Goal: Transaction & Acquisition: Purchase product/service

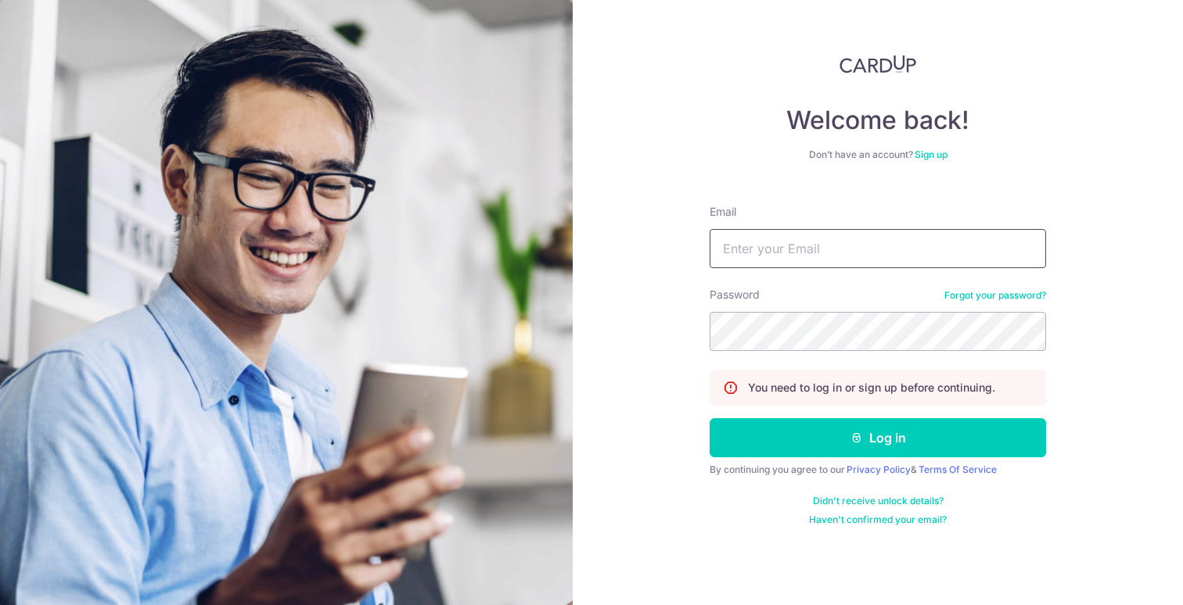
click at [892, 254] on input "Email" at bounding box center [877, 248] width 336 height 39
type input "tham123@yahoo.com"
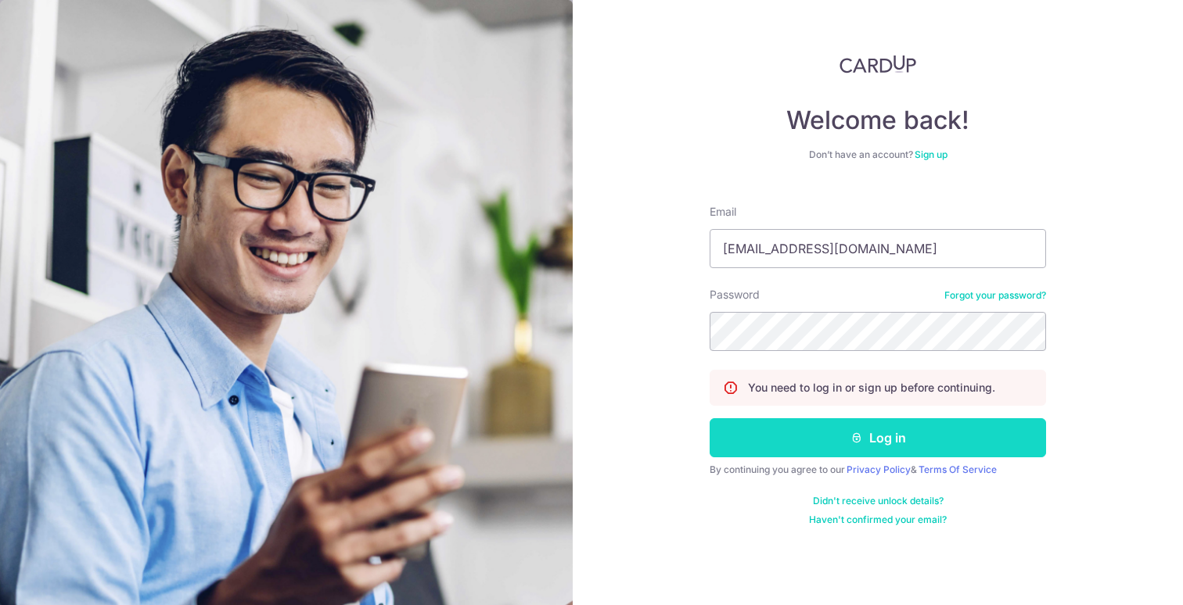
click at [864, 439] on button "Log in" at bounding box center [877, 437] width 336 height 39
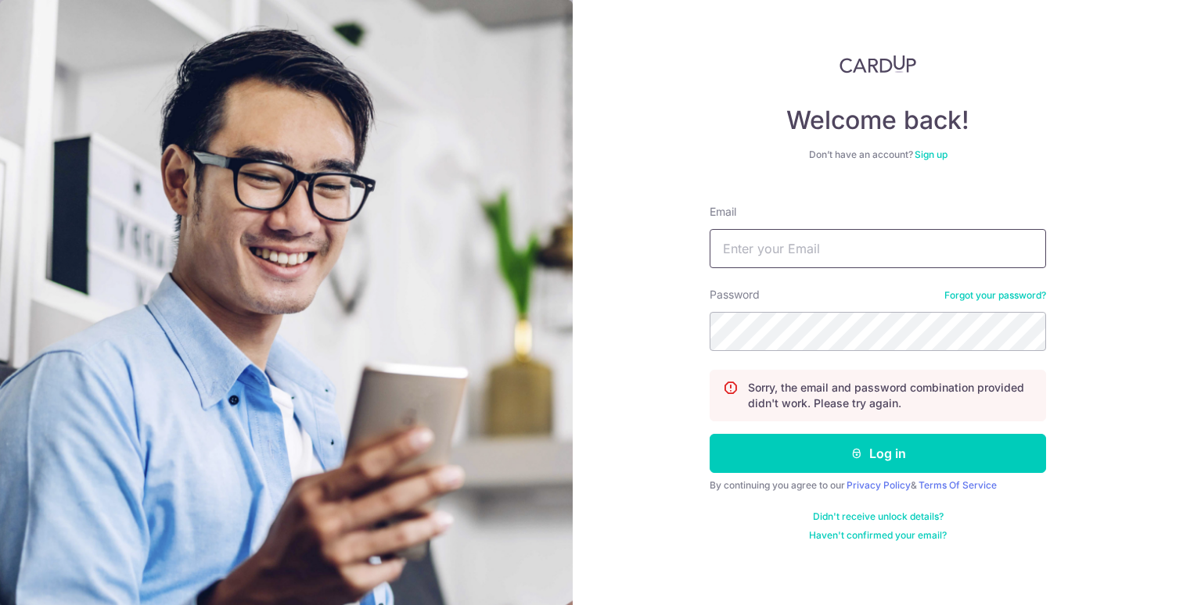
click at [773, 262] on input "Email" at bounding box center [877, 248] width 336 height 39
type input "[EMAIL_ADDRESS][DOMAIN_NAME]"
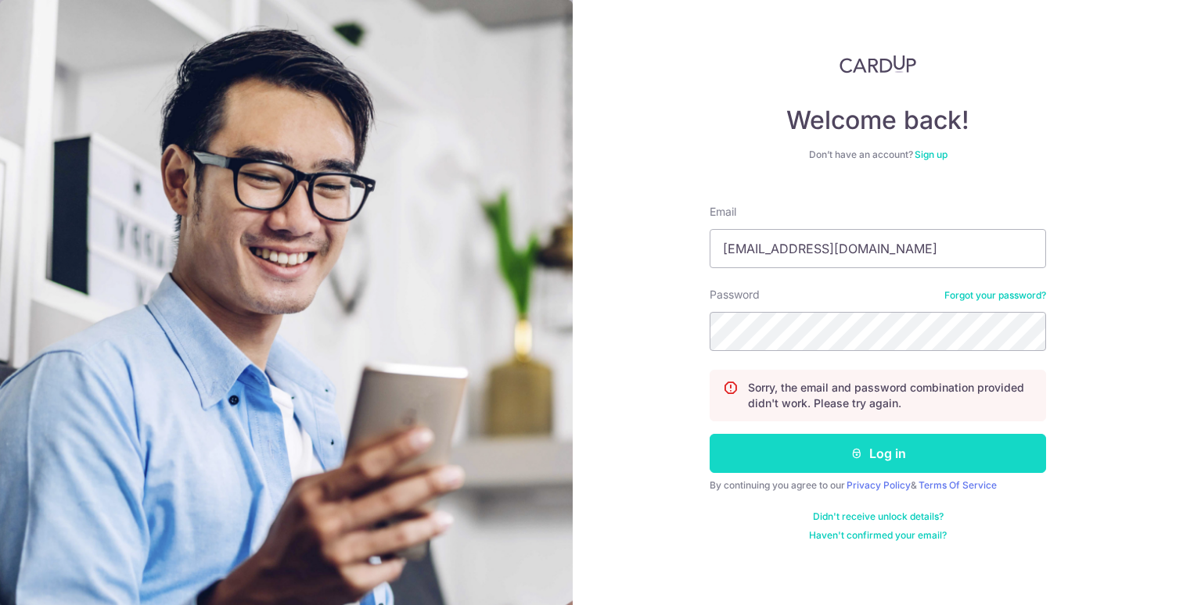
click at [874, 457] on button "Log in" at bounding box center [877, 453] width 336 height 39
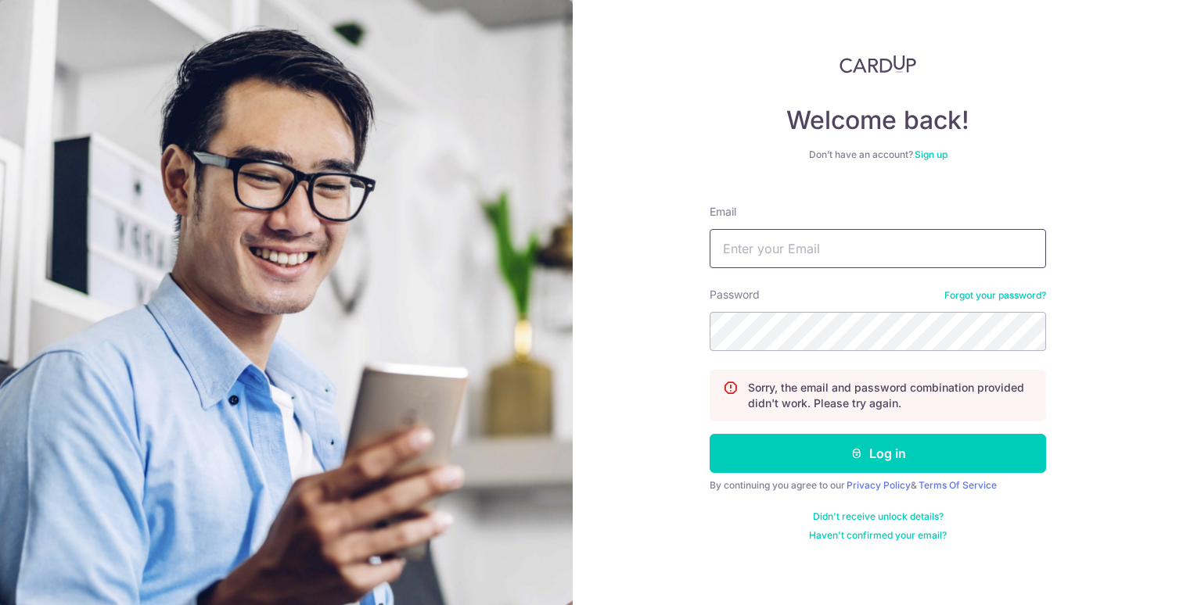
click at [788, 246] on input "Email" at bounding box center [877, 248] width 336 height 39
type input "[EMAIL_ADDRESS][DOMAIN_NAME]"
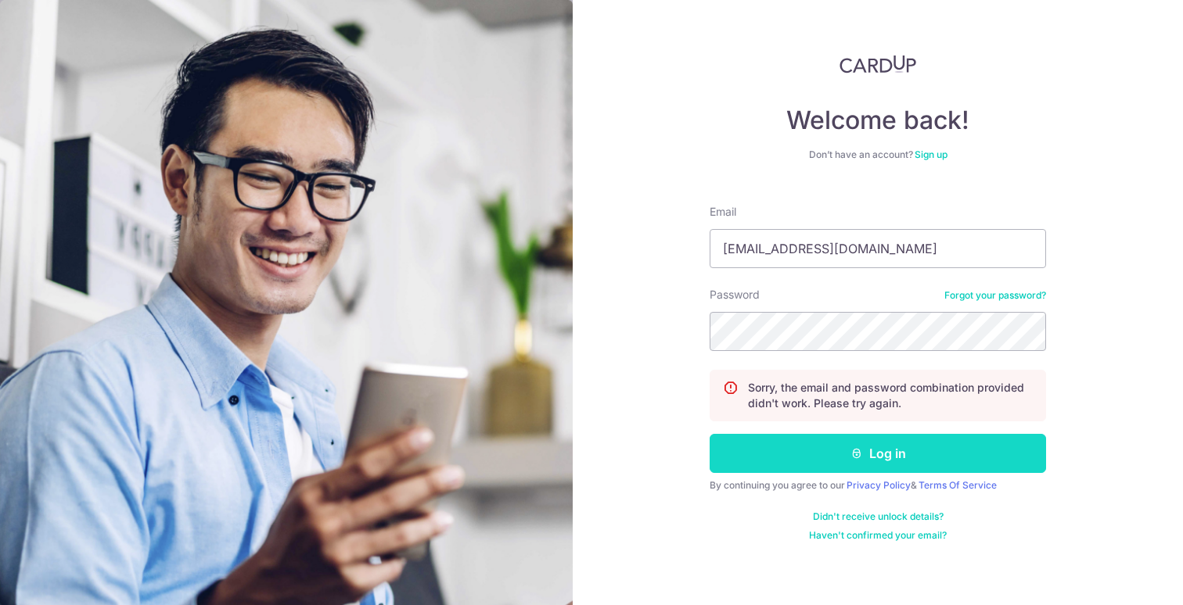
click at [830, 451] on button "Log in" at bounding box center [877, 453] width 336 height 39
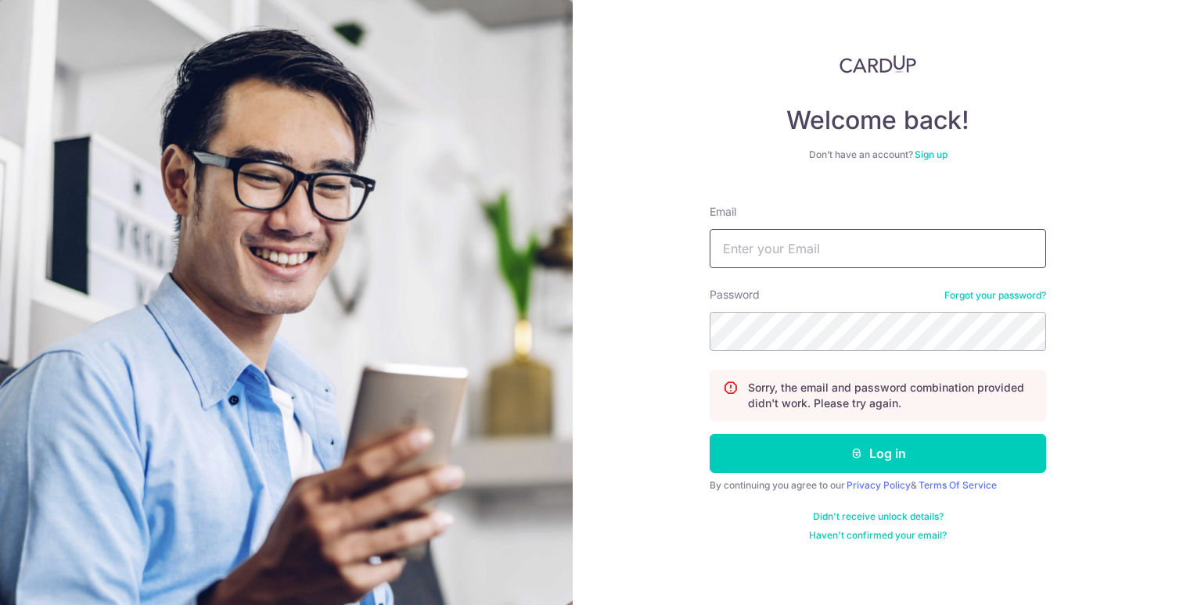
click at [740, 261] on input "Email" at bounding box center [877, 248] width 336 height 39
type input "tham123@yahoo.com"
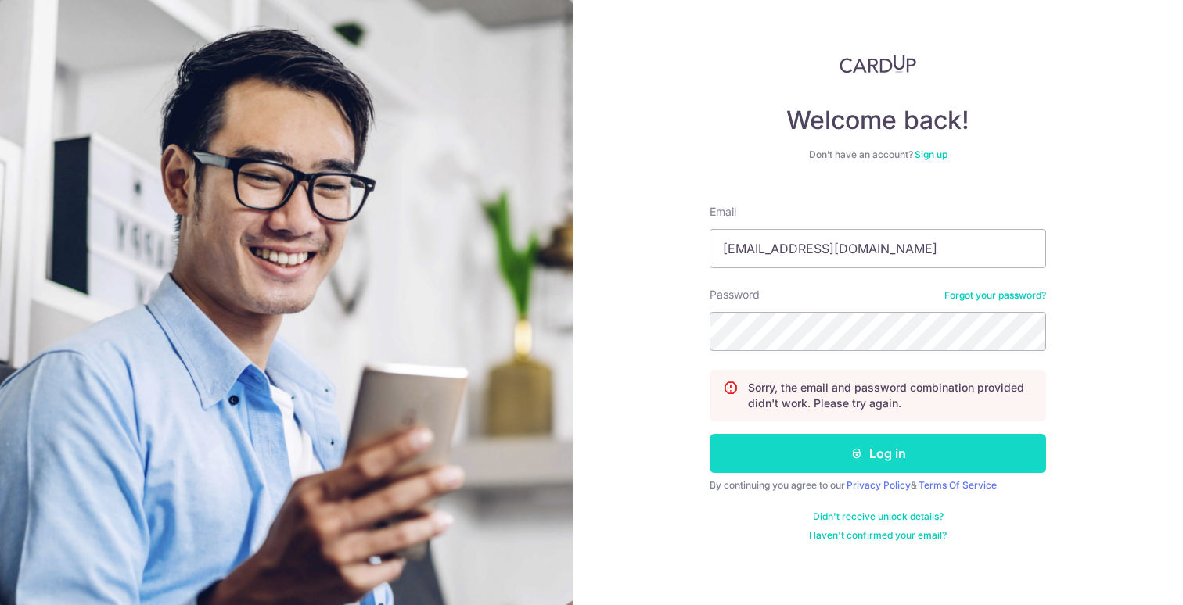
click at [846, 454] on button "Log in" at bounding box center [877, 453] width 336 height 39
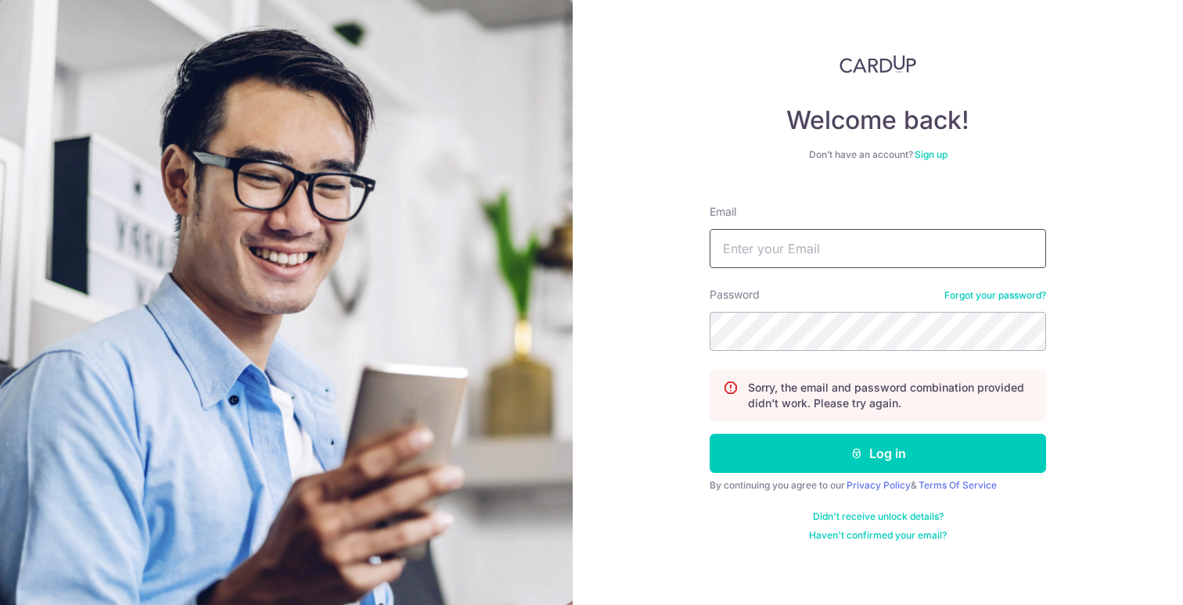
click at [826, 249] on input "Email" at bounding box center [877, 248] width 336 height 39
type input "[EMAIL_ADDRESS][DOMAIN_NAME]"
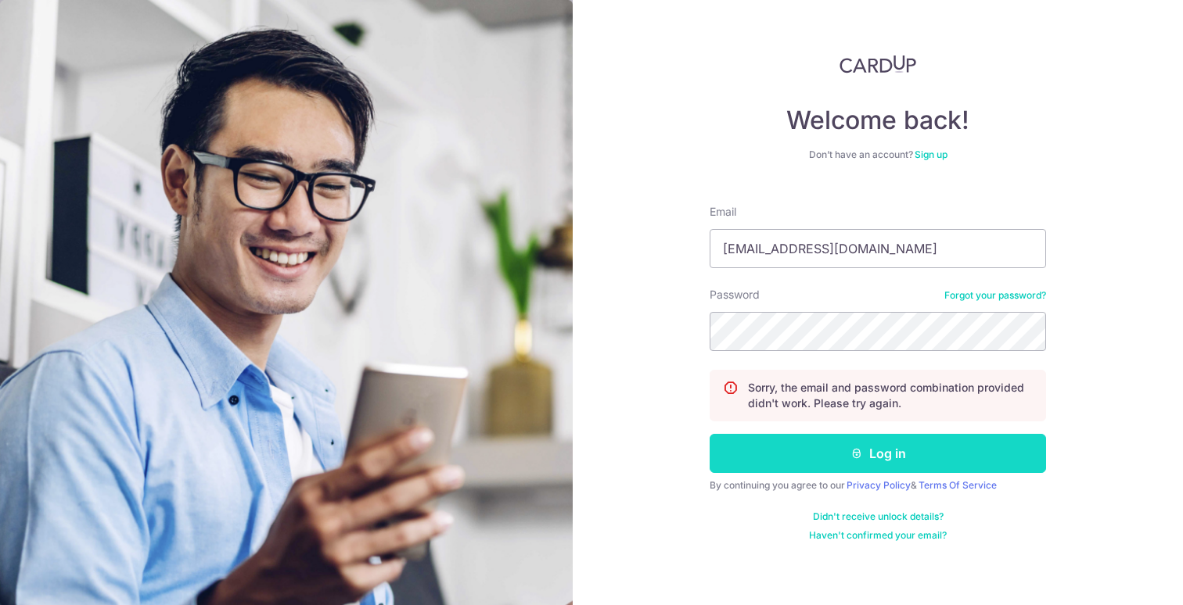
click at [820, 457] on button "Log in" at bounding box center [877, 453] width 336 height 39
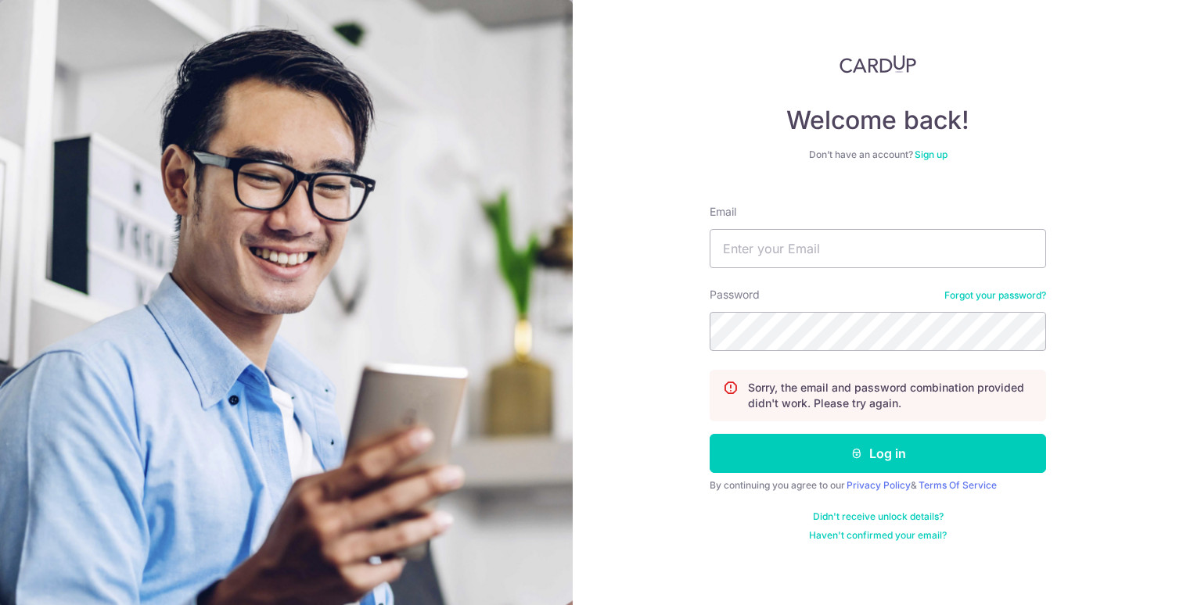
click at [1001, 296] on link "Forgot your password?" at bounding box center [995, 295] width 102 height 13
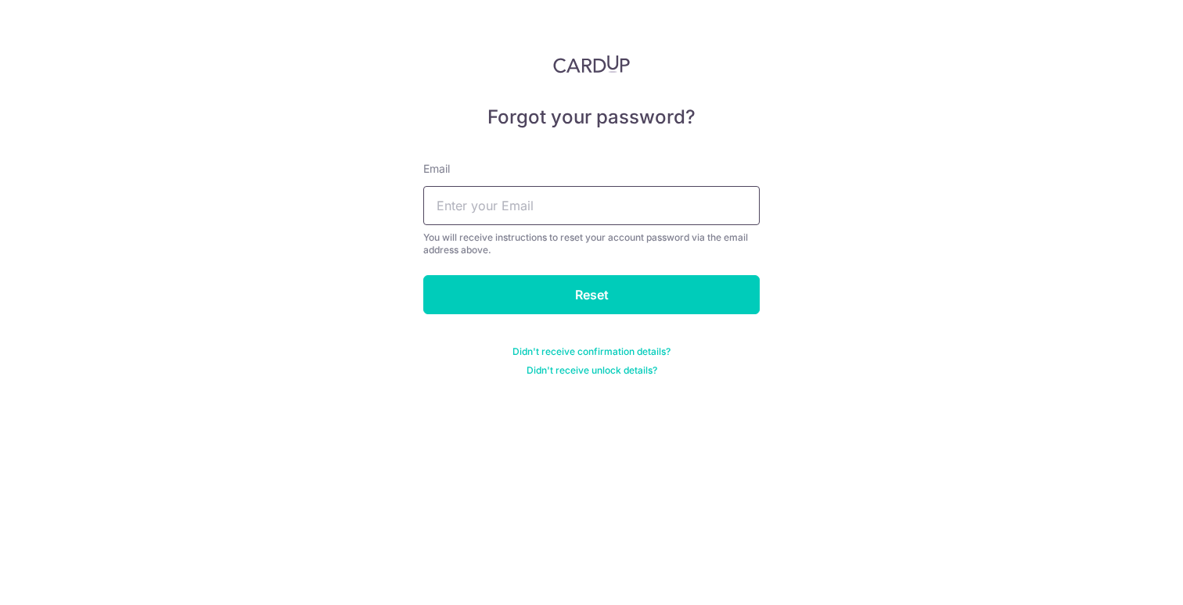
click at [573, 192] on input "text" at bounding box center [591, 205] width 336 height 39
type input "tham123@yahoo.com"
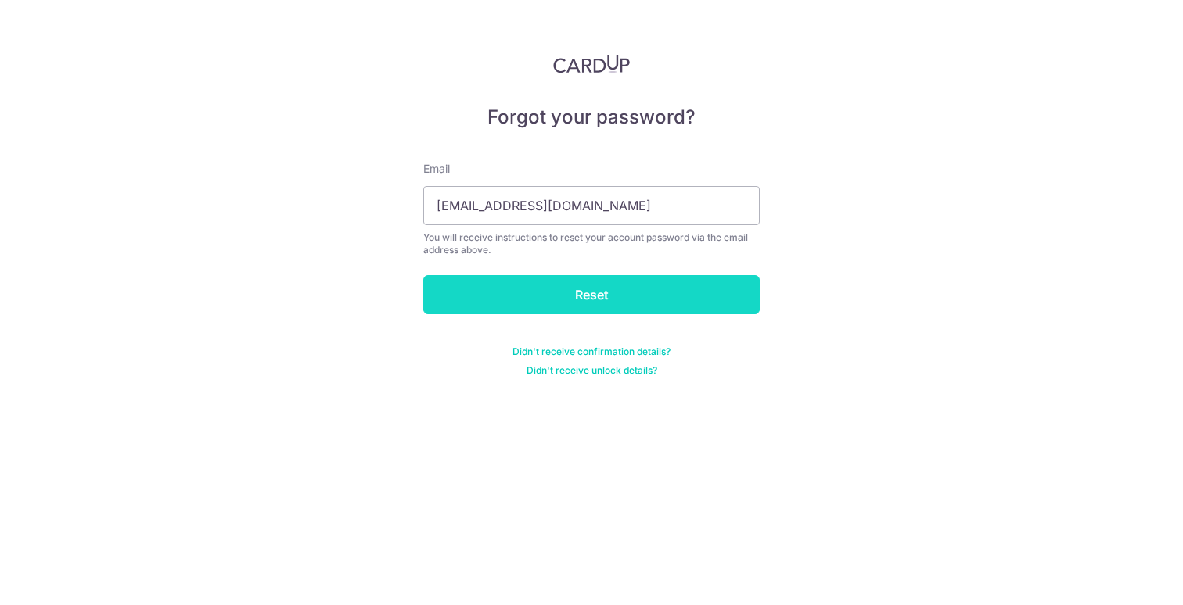
click at [565, 289] on input "Reset" at bounding box center [591, 294] width 336 height 39
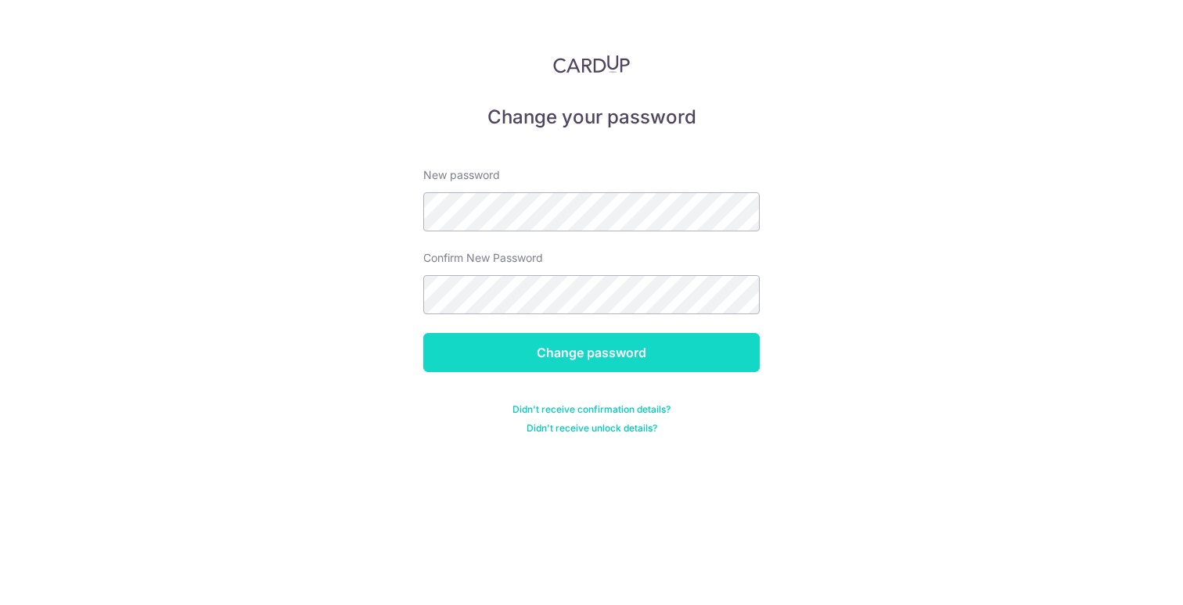
click at [555, 347] on input "Change password" at bounding box center [591, 352] width 336 height 39
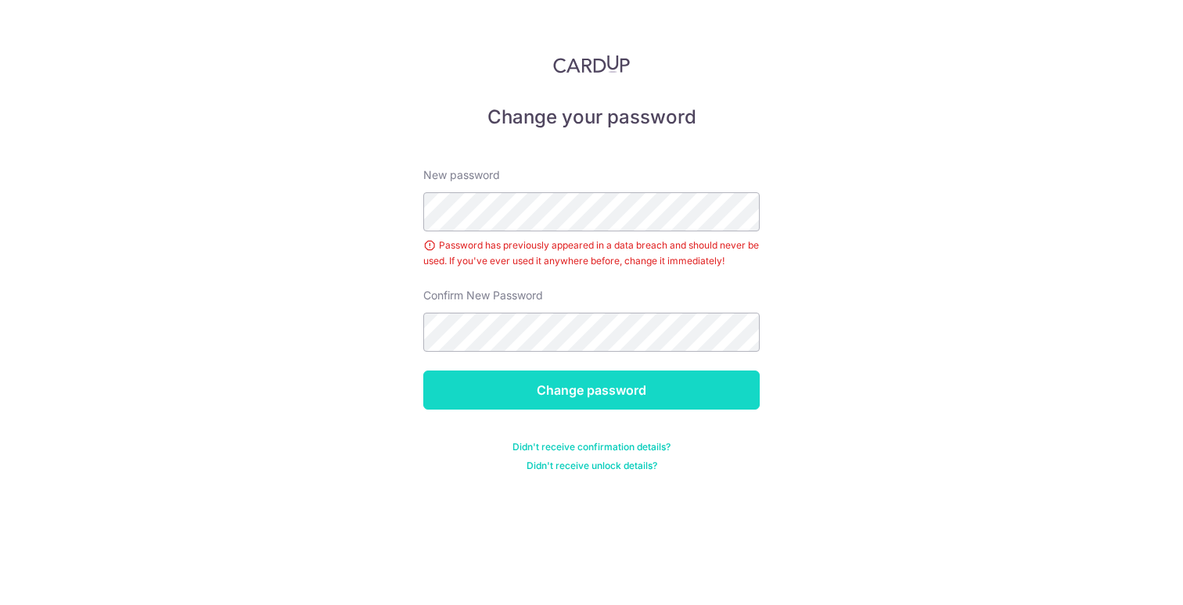
click at [578, 396] on input "Change password" at bounding box center [591, 390] width 336 height 39
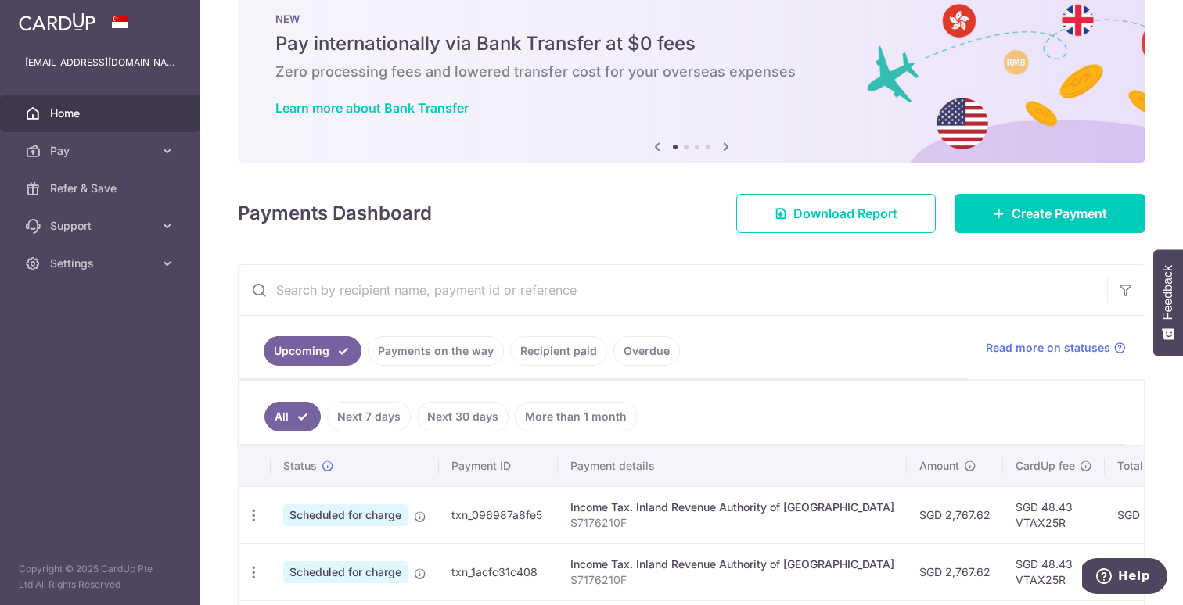
scroll to position [28, 0]
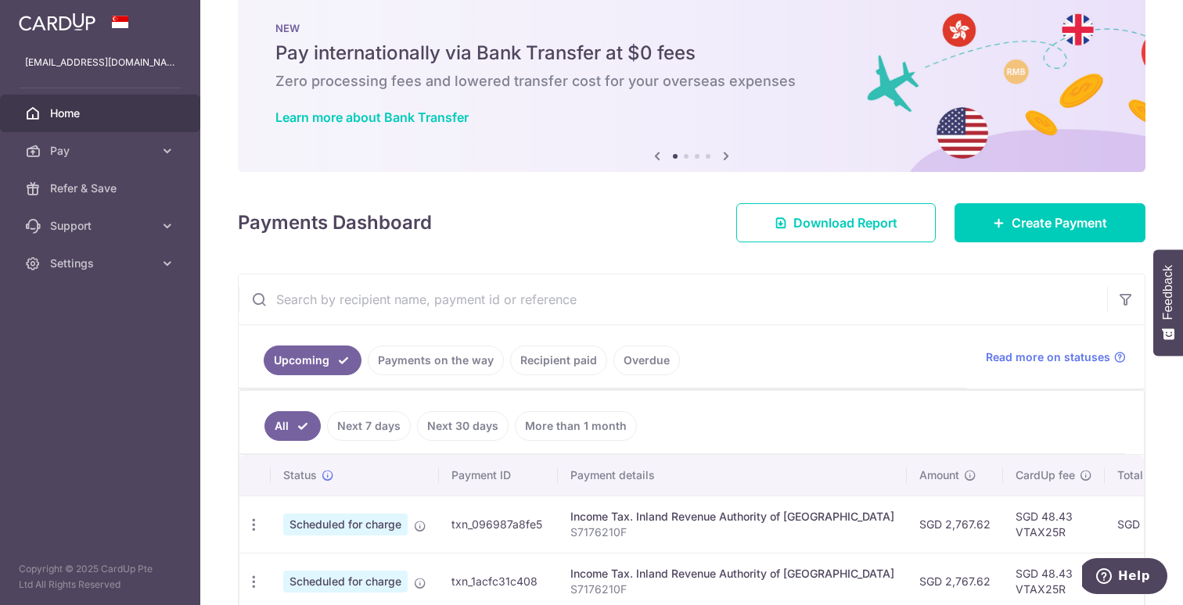
click at [81, 109] on span "Home" at bounding box center [101, 114] width 103 height 16
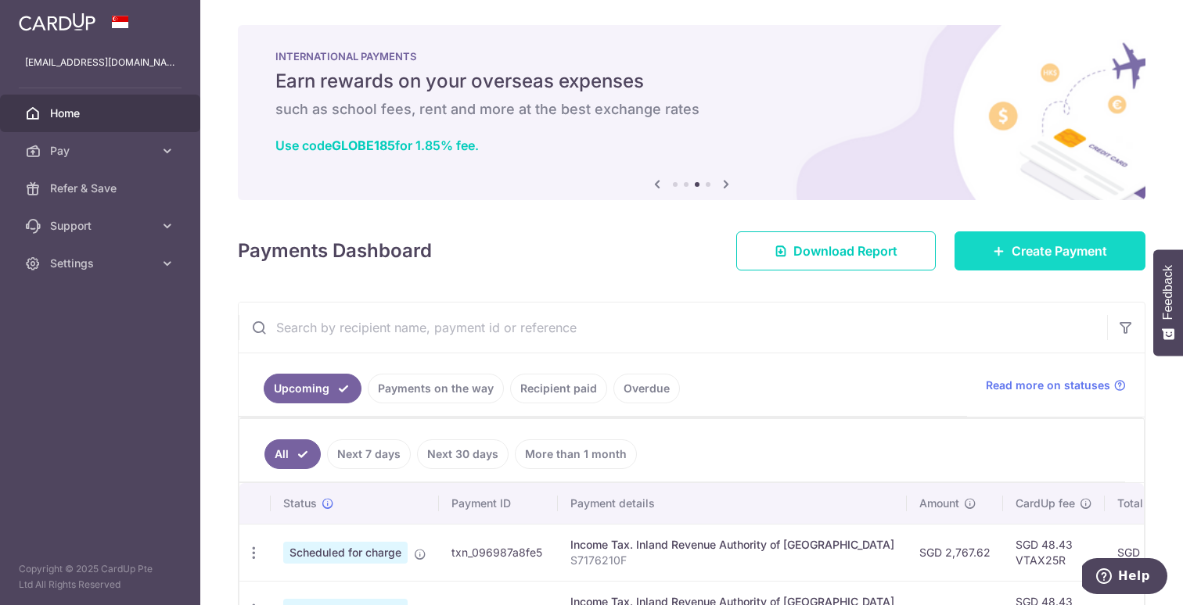
click at [1020, 256] on span "Create Payment" at bounding box center [1058, 251] width 95 height 19
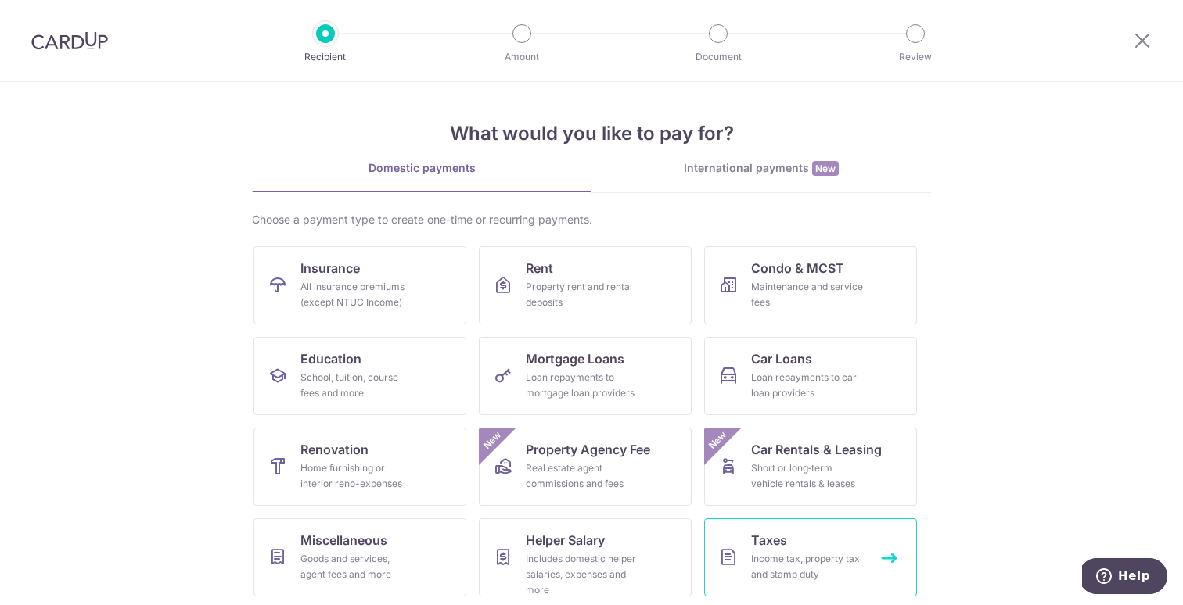
click at [784, 543] on span "Taxes" at bounding box center [769, 540] width 36 height 19
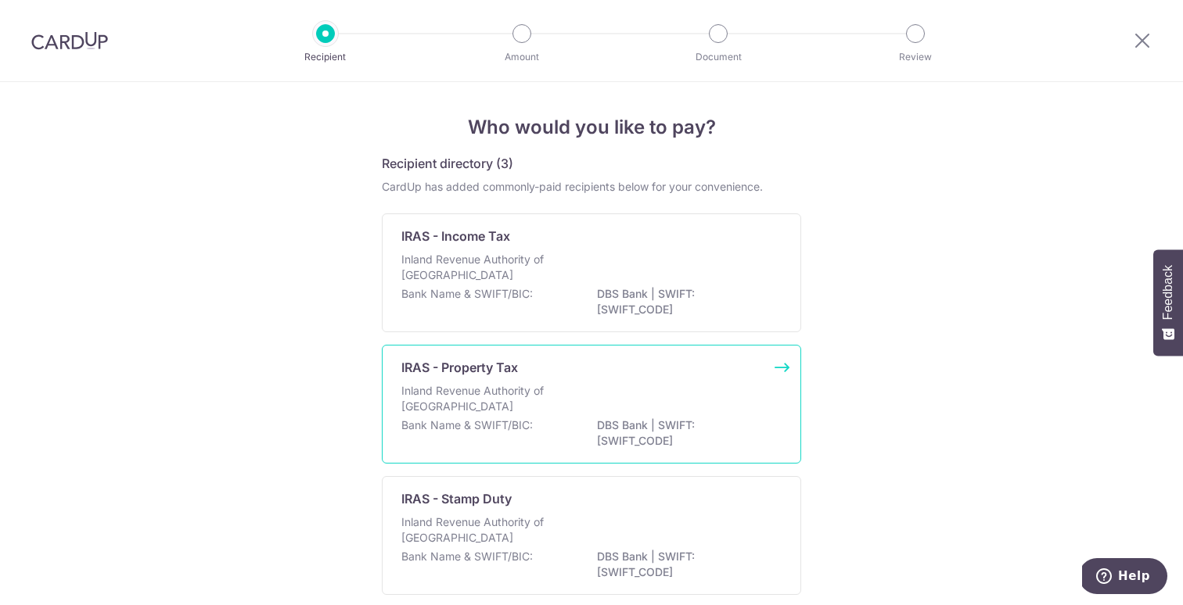
click at [488, 415] on div "Inland Revenue Authority of Singapore" at bounding box center [591, 400] width 380 height 34
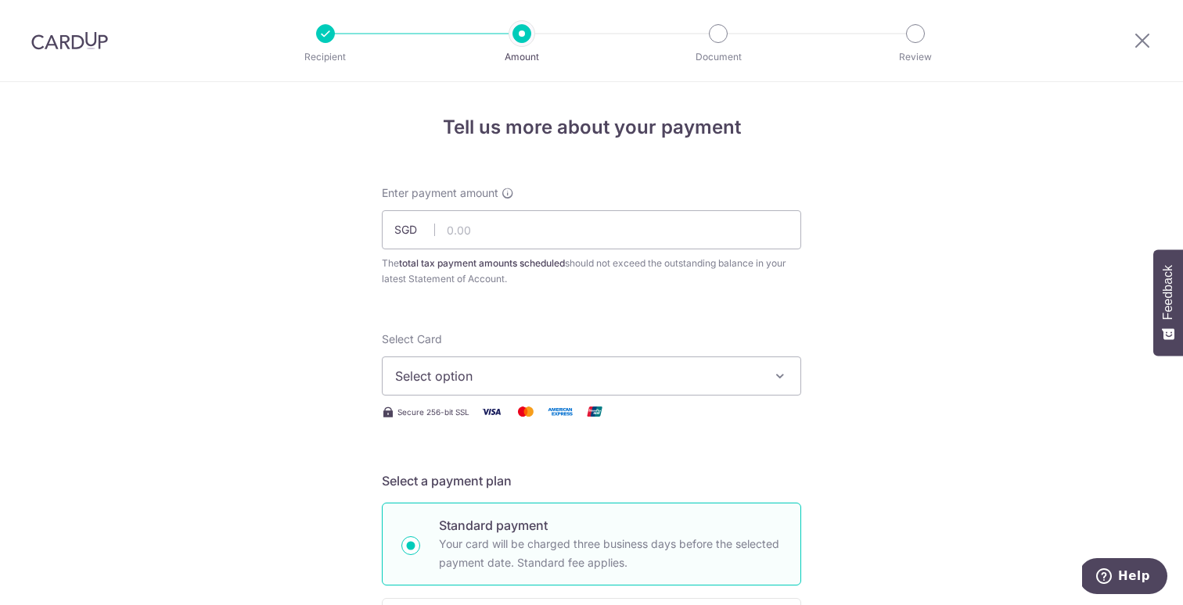
click at [474, 371] on span "Select option" at bounding box center [577, 376] width 364 height 19
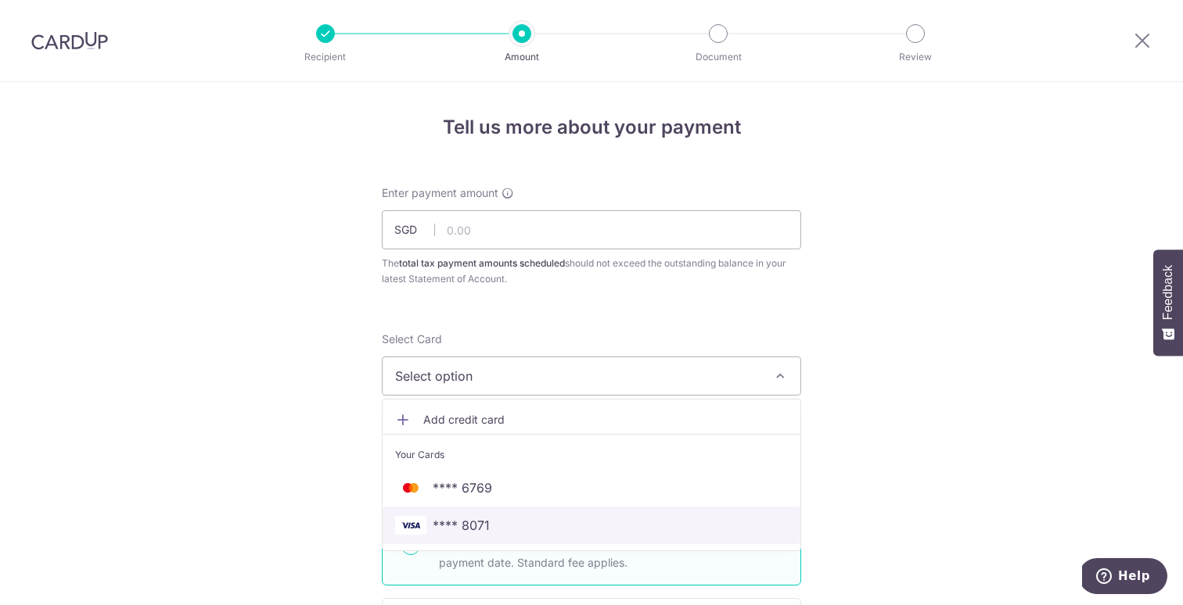
click at [473, 517] on span "**** 8071" at bounding box center [461, 525] width 57 height 19
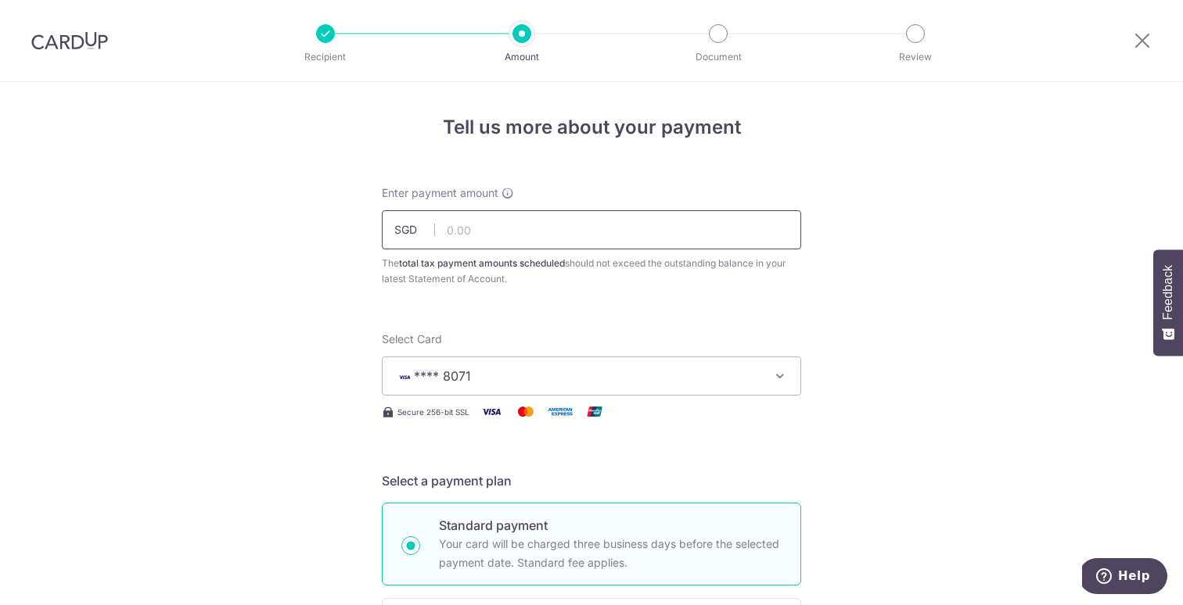
click at [494, 232] on input "text" at bounding box center [591, 229] width 419 height 39
type input "220.83"
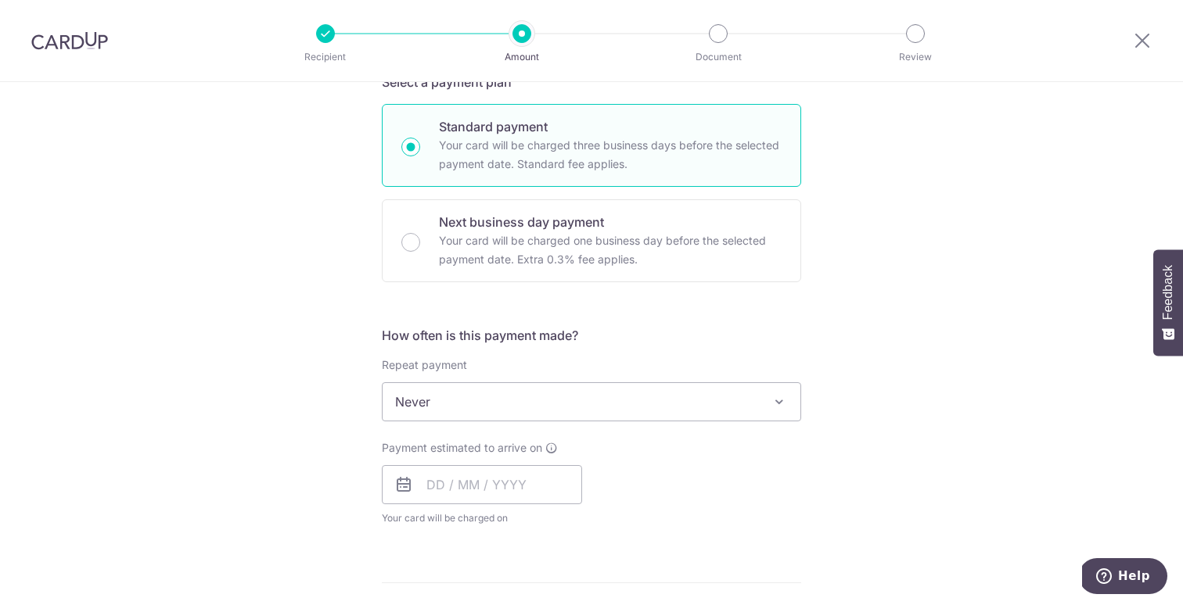
scroll to position [404, 0]
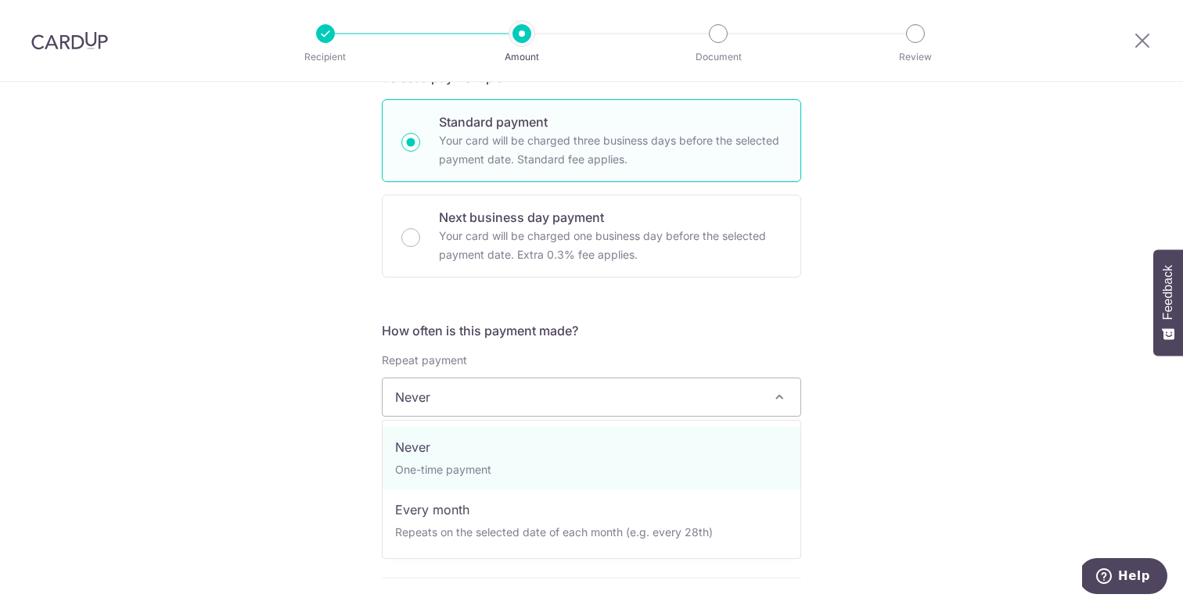
click at [558, 409] on span "Never" at bounding box center [591, 398] width 418 height 38
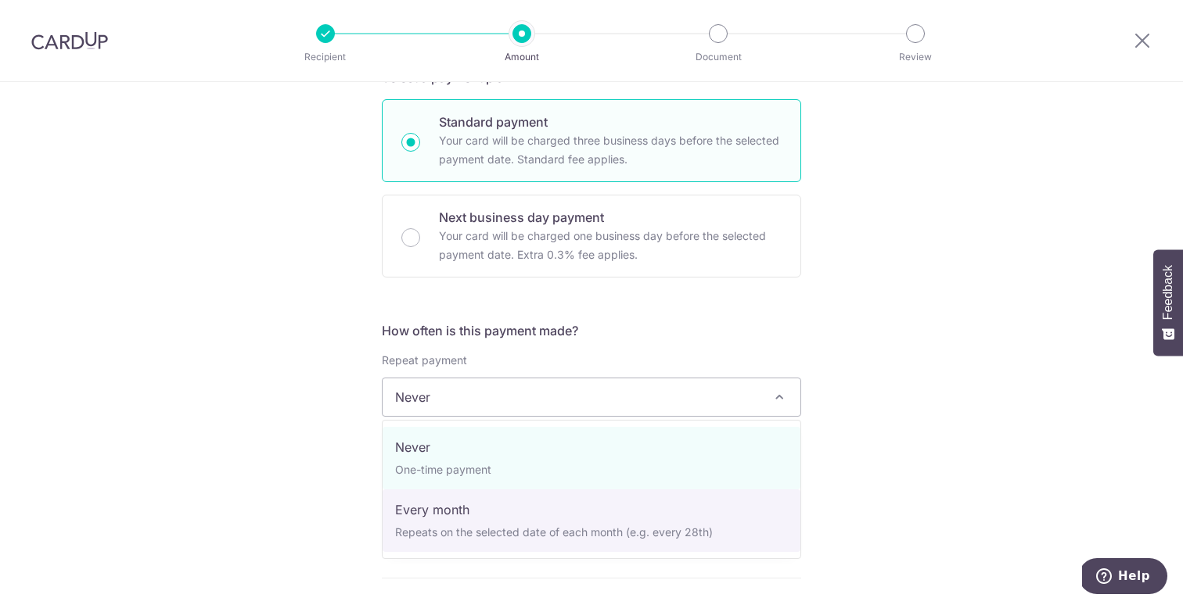
select select "3"
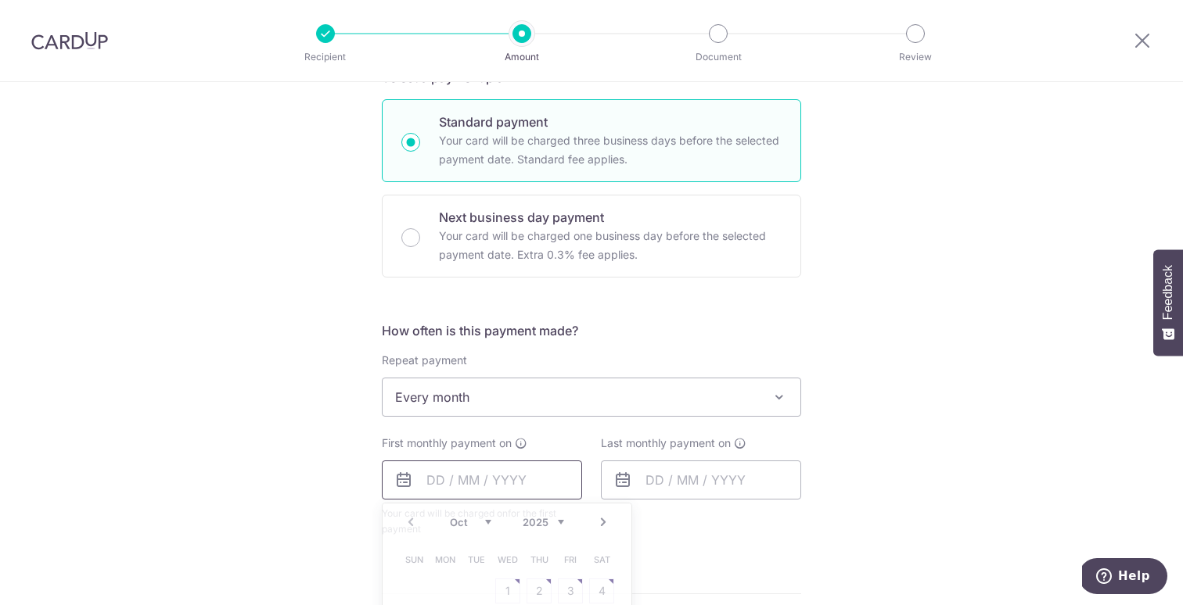
click at [498, 472] on input "text" at bounding box center [482, 480] width 200 height 39
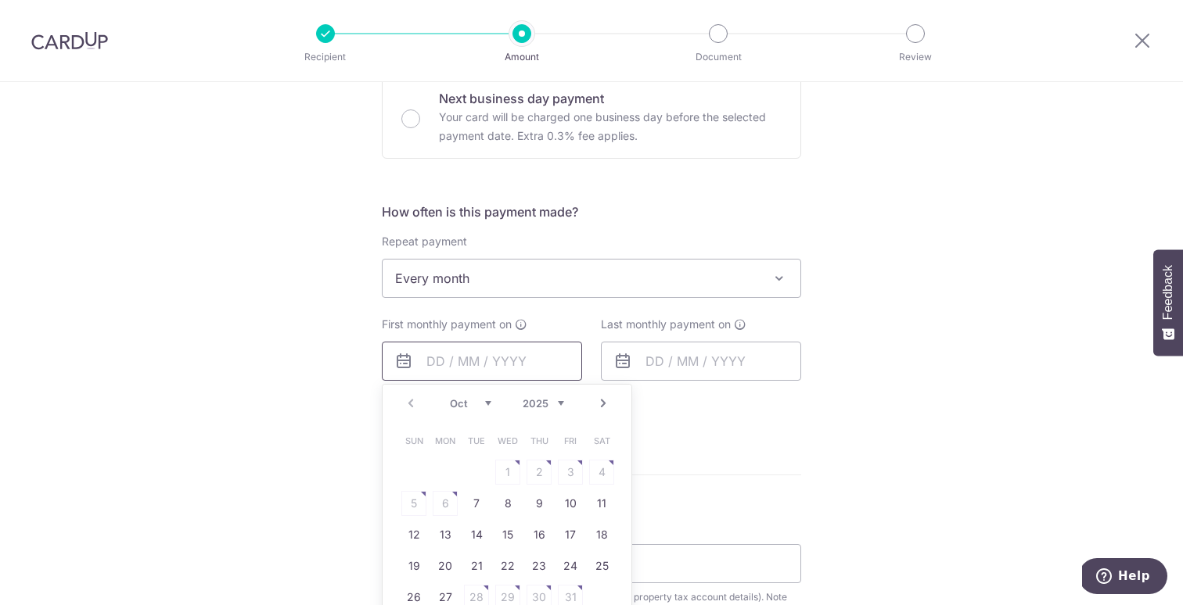
scroll to position [526, 0]
click at [418, 530] on link "12" at bounding box center [413, 531] width 25 height 25
type input "12/10/2025"
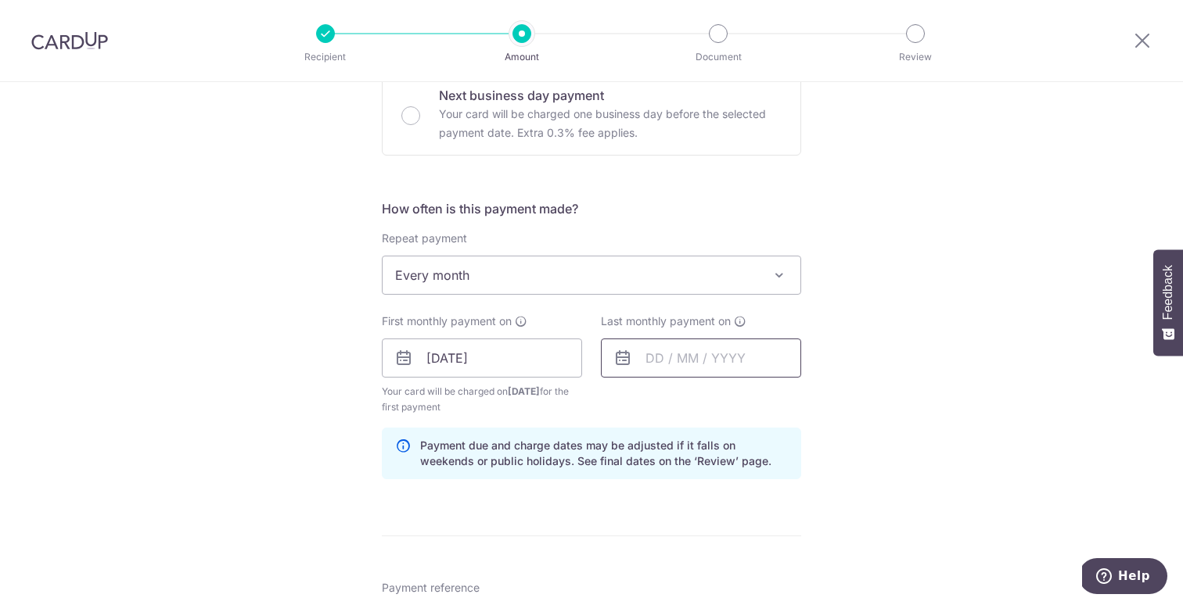
click at [686, 361] on input "text" at bounding box center [701, 358] width 200 height 39
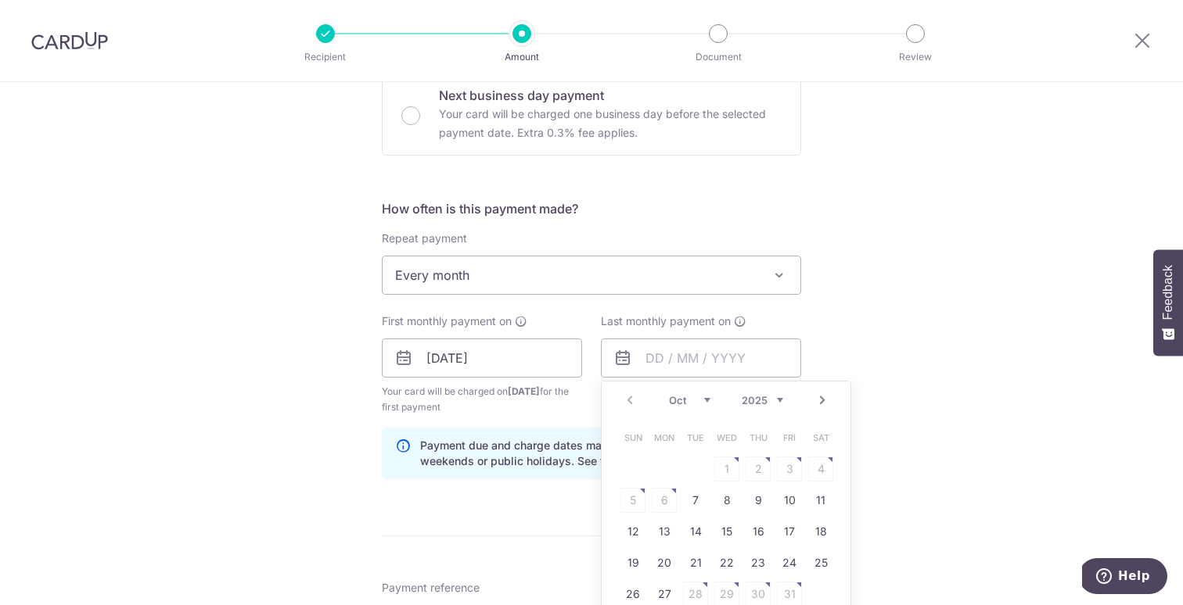
click at [707, 402] on select "Oct Nov Dec" at bounding box center [689, 400] width 41 height 13
click at [765, 394] on select "2025 2026" at bounding box center [761, 400] width 41 height 13
click at [704, 395] on select "Jan Feb Mar Apr May Jun Jul Aug Sep Oct Nov" at bounding box center [689, 400] width 41 height 13
click at [662, 522] on link "12" at bounding box center [664, 531] width 25 height 25
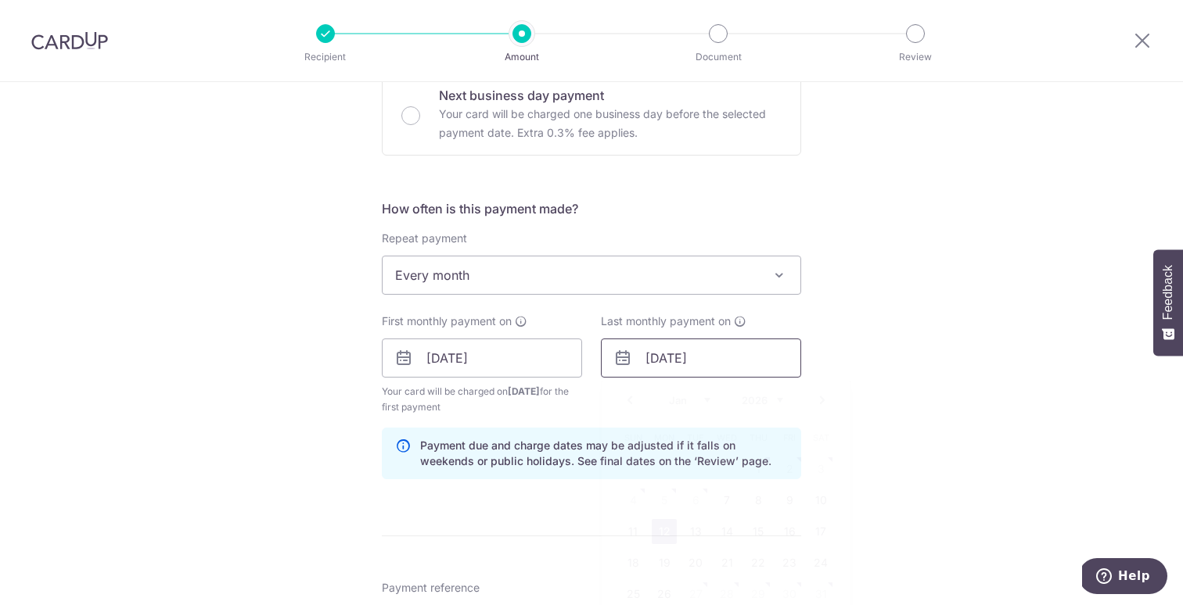
click at [662, 364] on input "12/01/2026" at bounding box center [701, 358] width 200 height 39
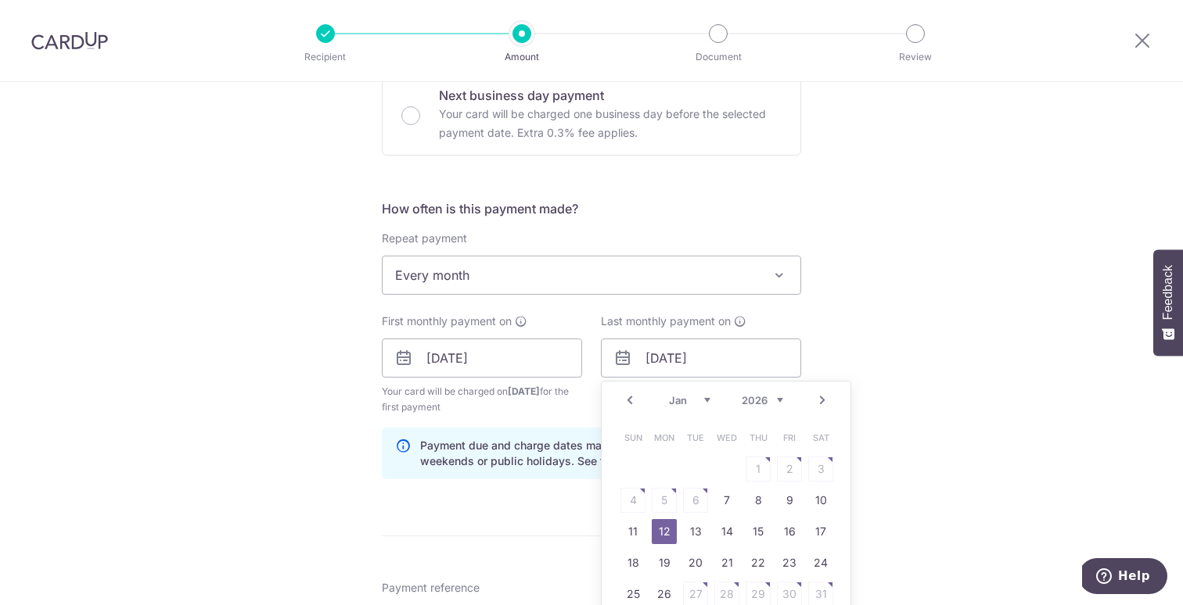
click at [755, 404] on select "2025 2026" at bounding box center [761, 400] width 41 height 13
click at [708, 402] on select "Oct Nov Dec" at bounding box center [689, 400] width 41 height 13
click at [781, 494] on link "12" at bounding box center [789, 500] width 25 height 25
type input "[DATE]"
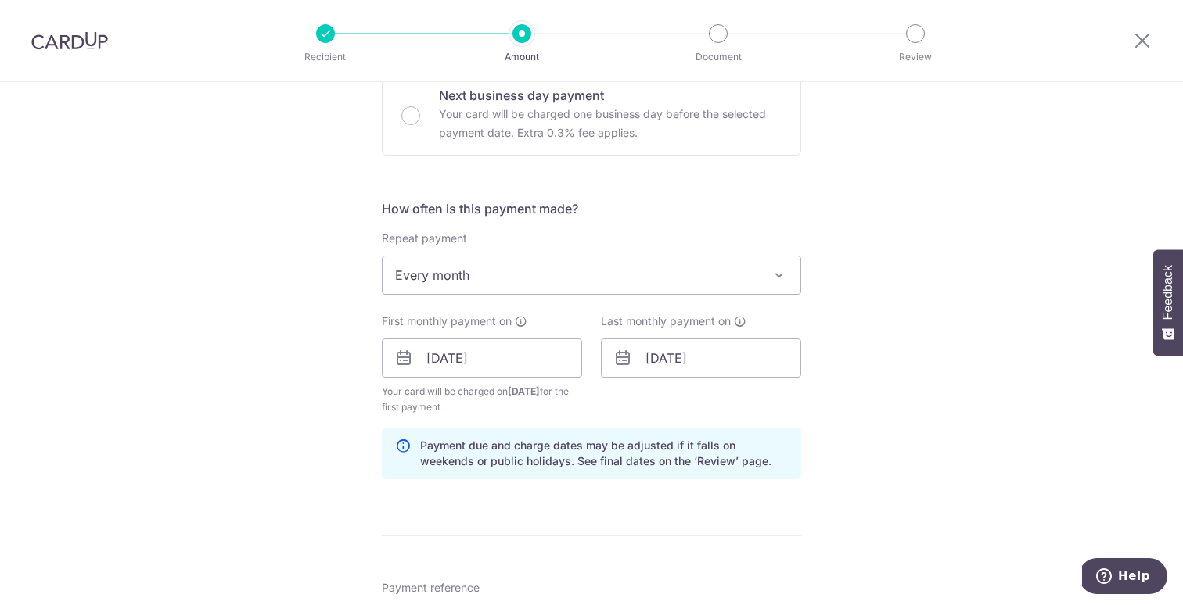
click at [885, 462] on div "Tell us more about your payment Enter payment amount SGD 220.83 220.83 The tota…" at bounding box center [591, 323] width 1183 height 1532
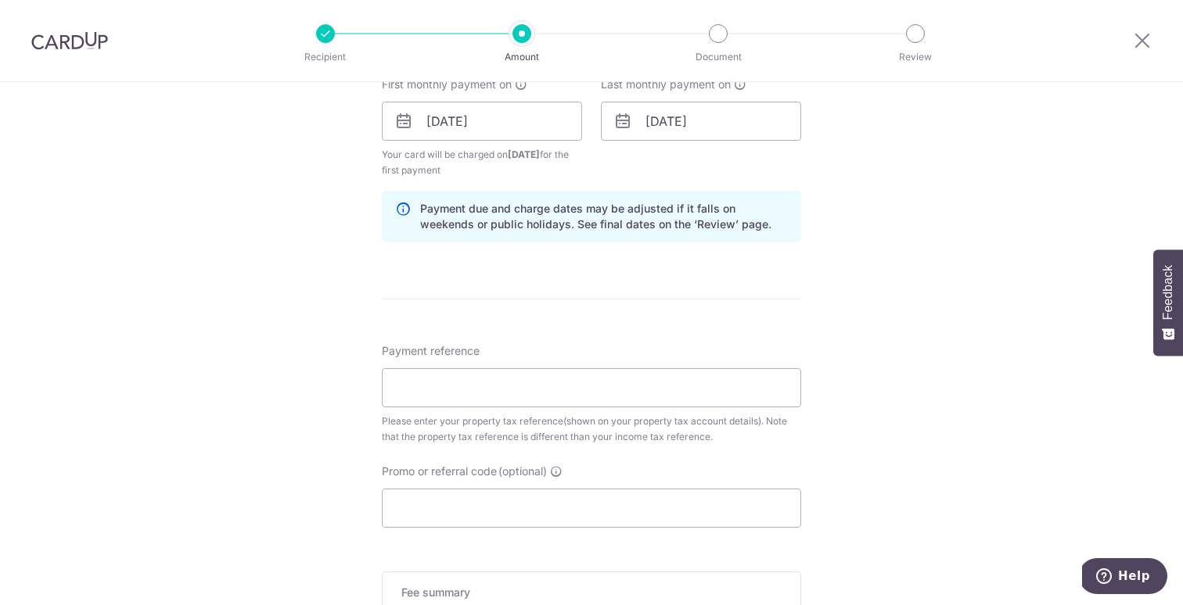
scroll to position [771, 0]
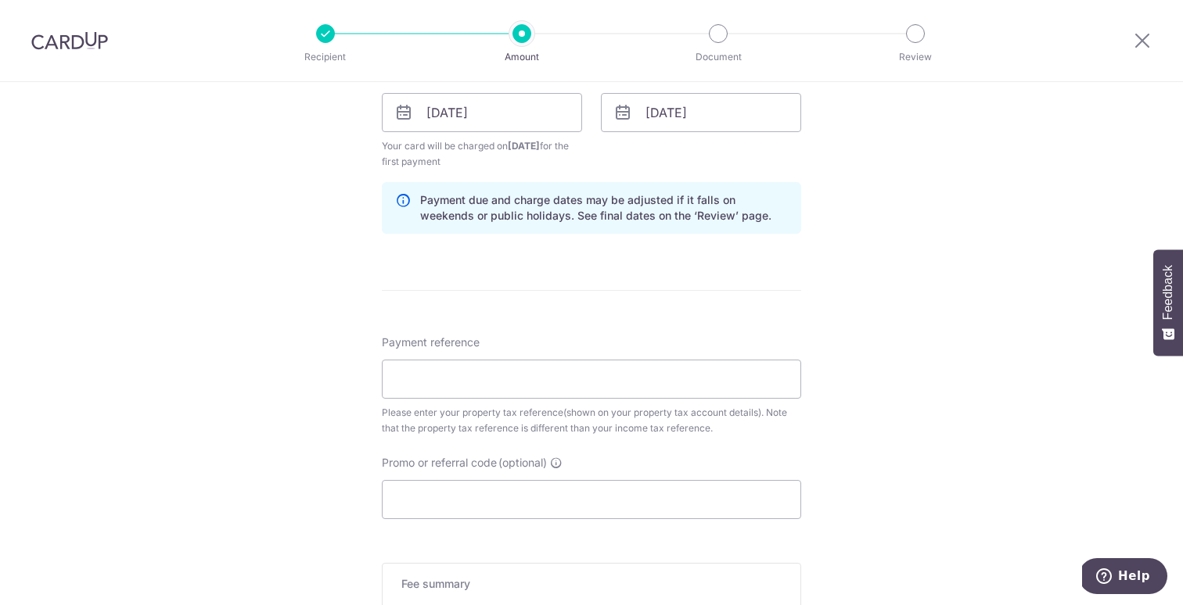
click at [243, 501] on div "Tell us more about your payment Enter payment amount SGD 220.83 220.83 The tota…" at bounding box center [591, 77] width 1183 height 1532
click at [414, 379] on input "Payment reference" at bounding box center [591, 379] width 419 height 39
click at [406, 372] on input "461" at bounding box center [591, 379] width 419 height 39
paste input "2246G"
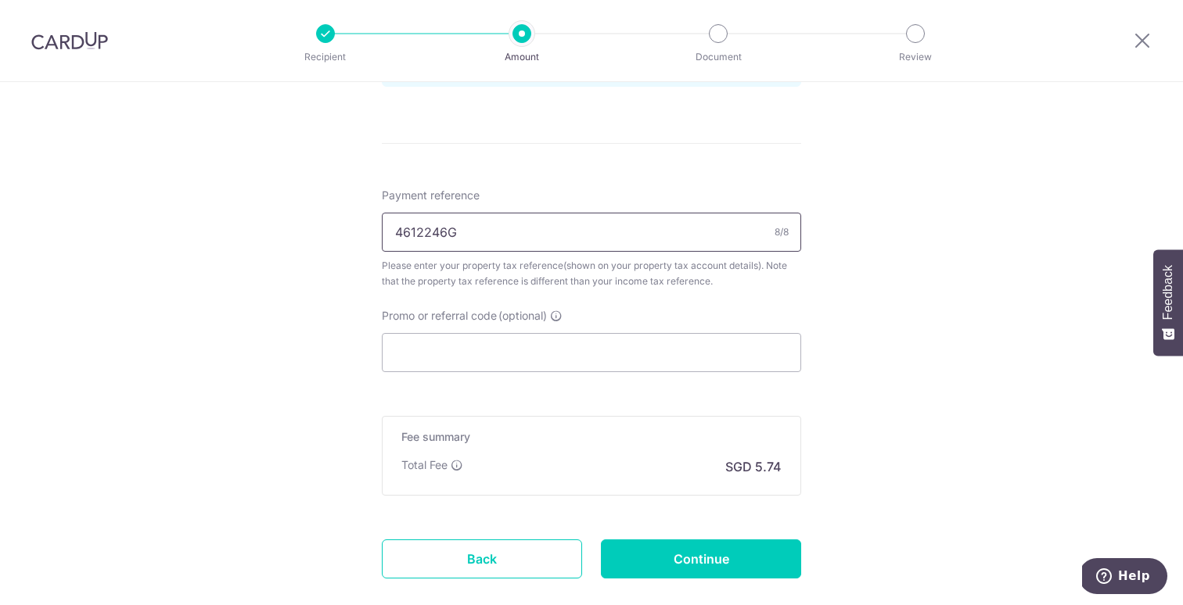
scroll to position [911, 0]
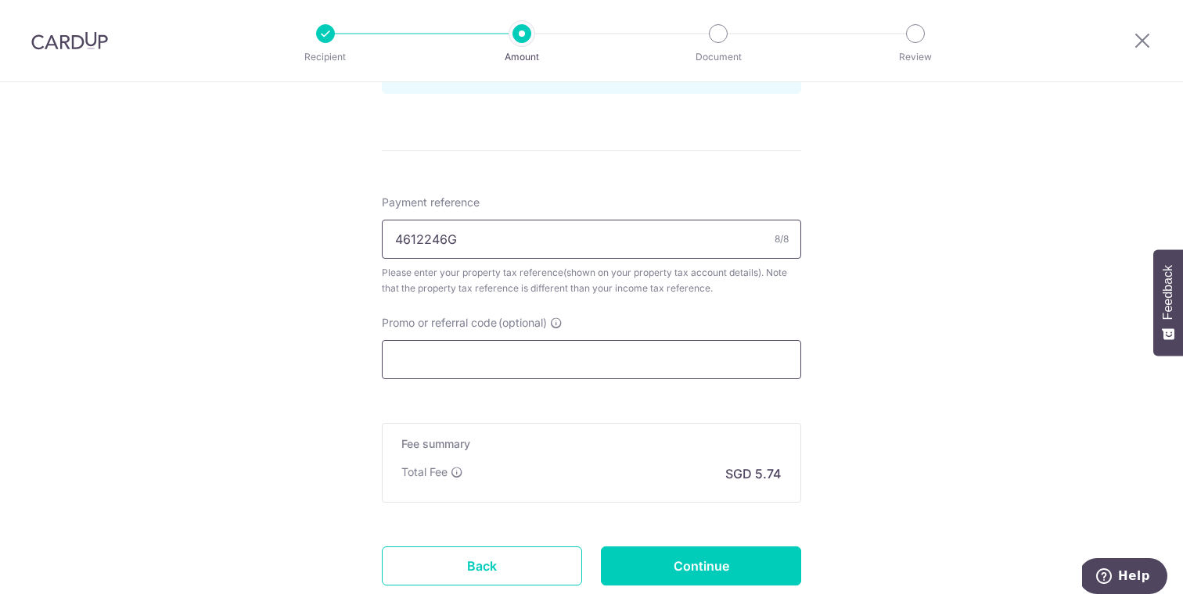
type input "4612246G"
click at [591, 361] on input "Promo or referral code (optional)" at bounding box center [591, 359] width 419 height 39
paste input "3HOME25R"
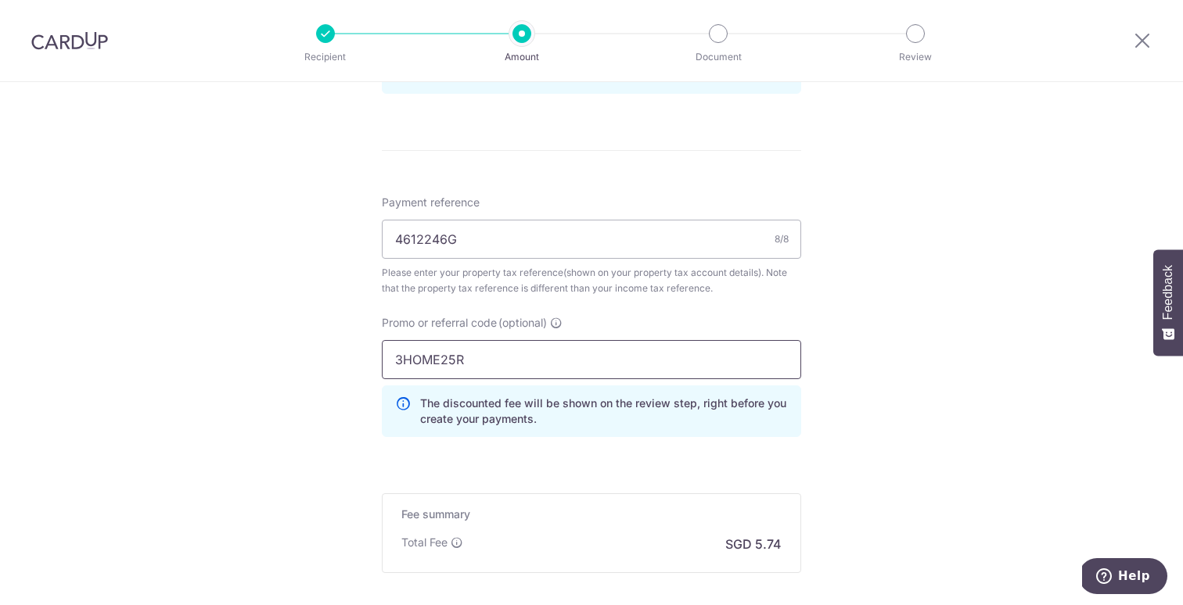
type input "3HOME25R"
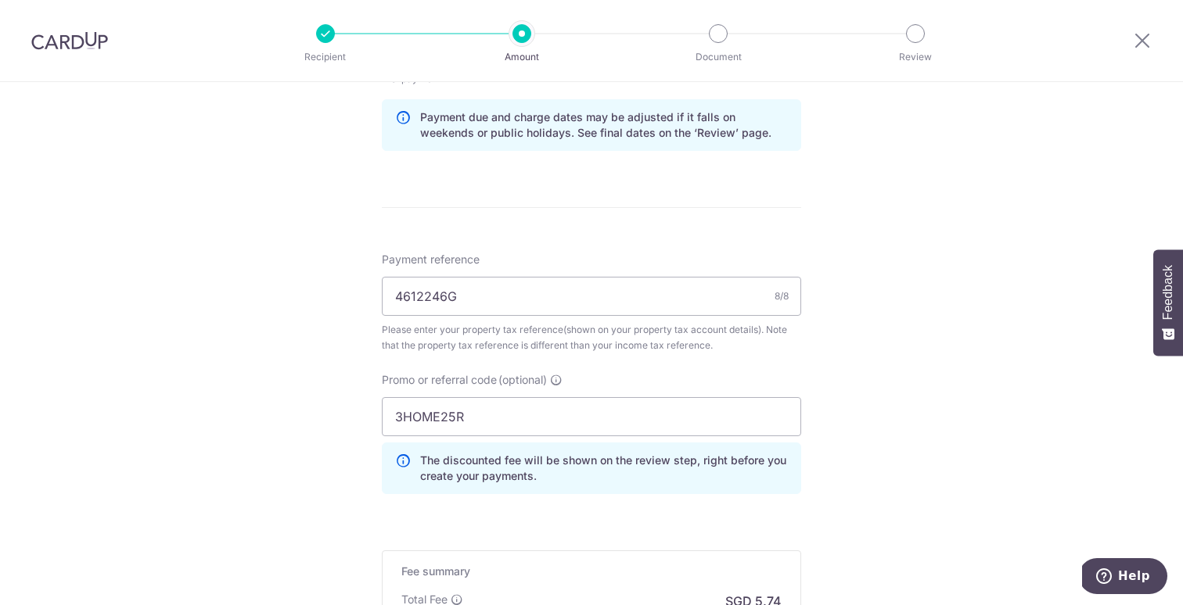
scroll to position [1079, 0]
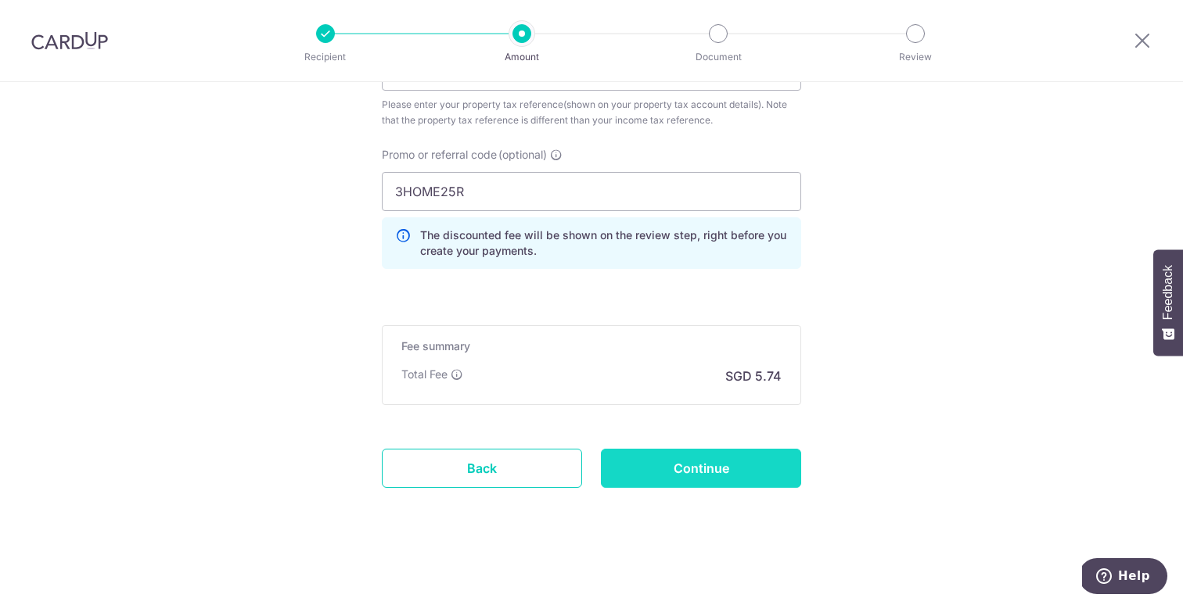
click at [741, 469] on input "Continue" at bounding box center [701, 468] width 200 height 39
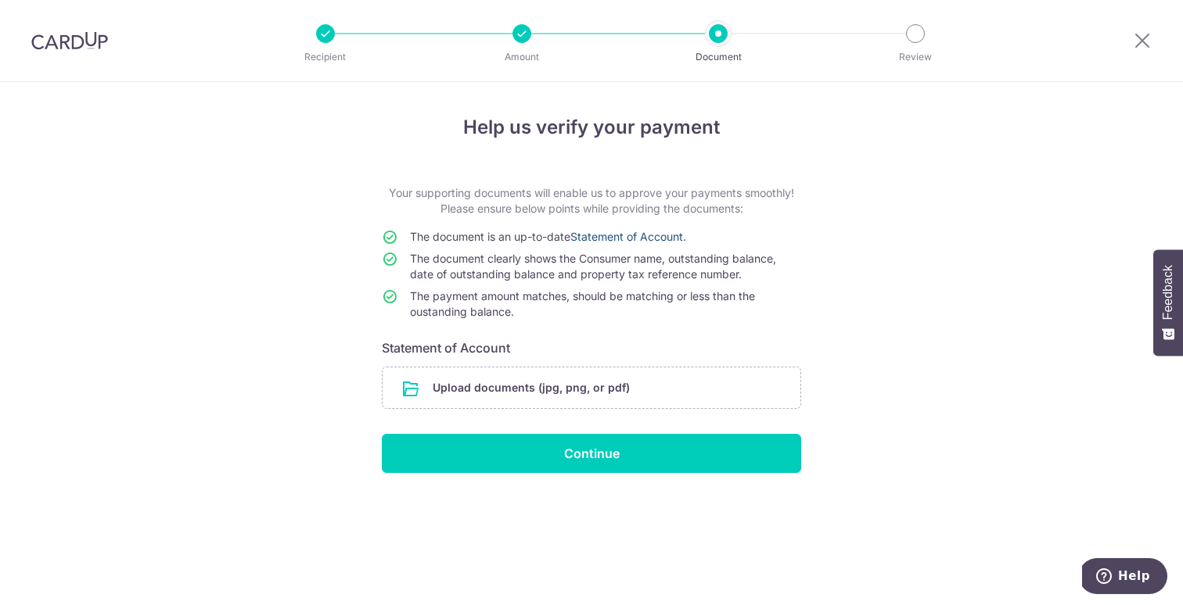
click at [623, 236] on link "Statement of Account" at bounding box center [626, 236] width 113 height 13
click at [604, 236] on link "Statement of Account" at bounding box center [626, 236] width 113 height 13
click at [634, 234] on link "Statement of Account" at bounding box center [626, 236] width 113 height 13
click at [594, 385] on input "file" at bounding box center [591, 388] width 418 height 41
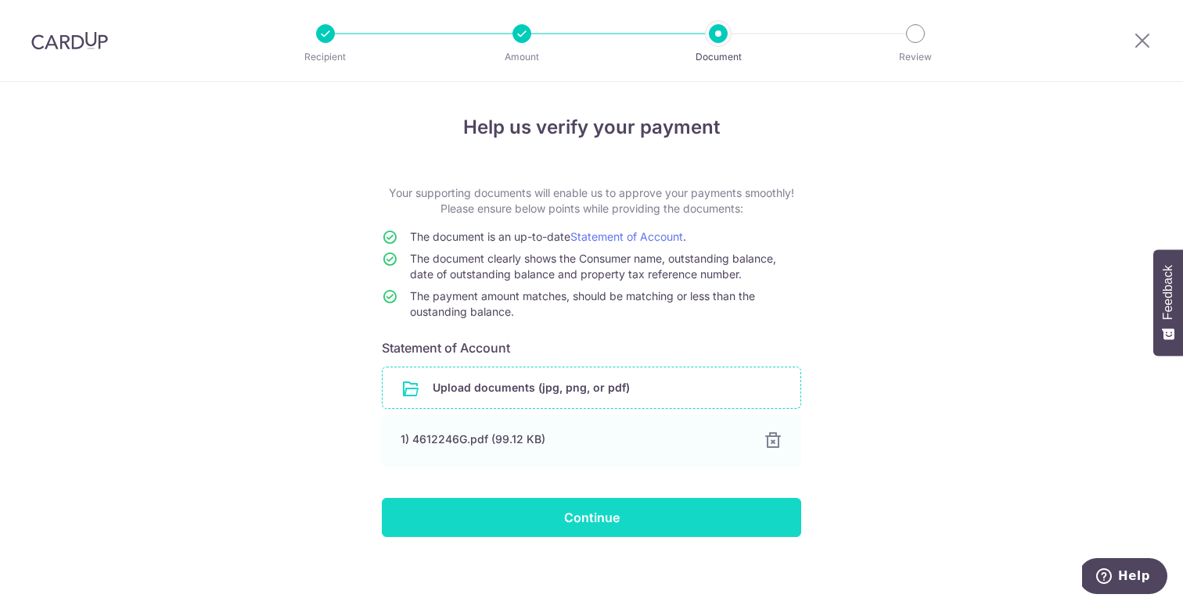
click at [568, 522] on input "Continue" at bounding box center [591, 517] width 419 height 39
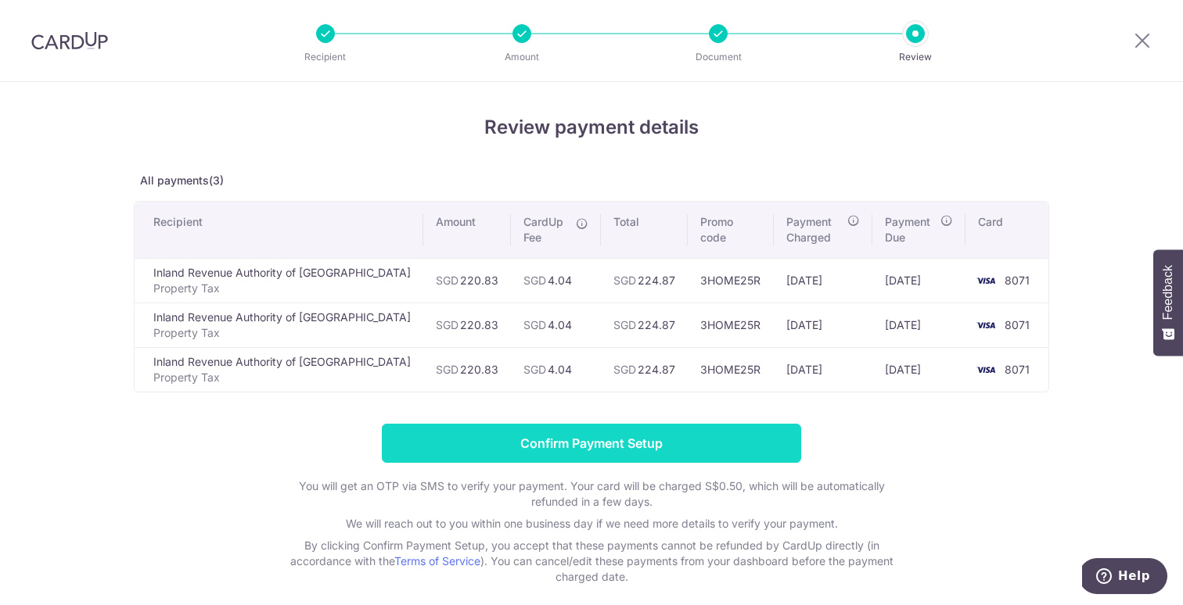
click at [594, 443] on input "Confirm Payment Setup" at bounding box center [591, 443] width 419 height 39
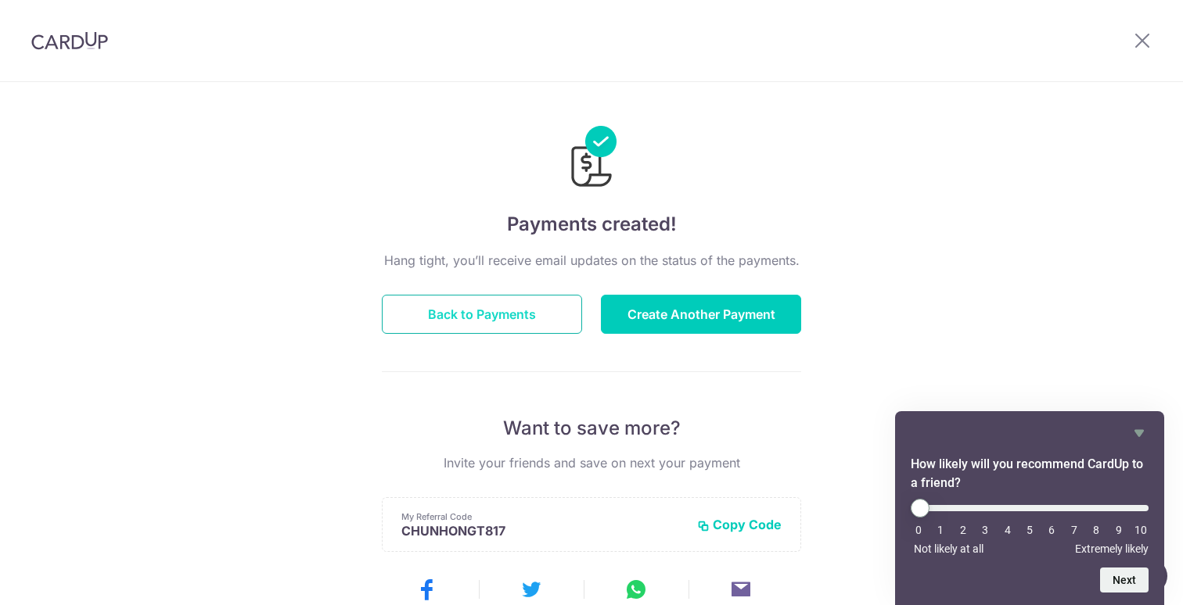
click at [465, 312] on button "Back to Payments" at bounding box center [482, 314] width 200 height 39
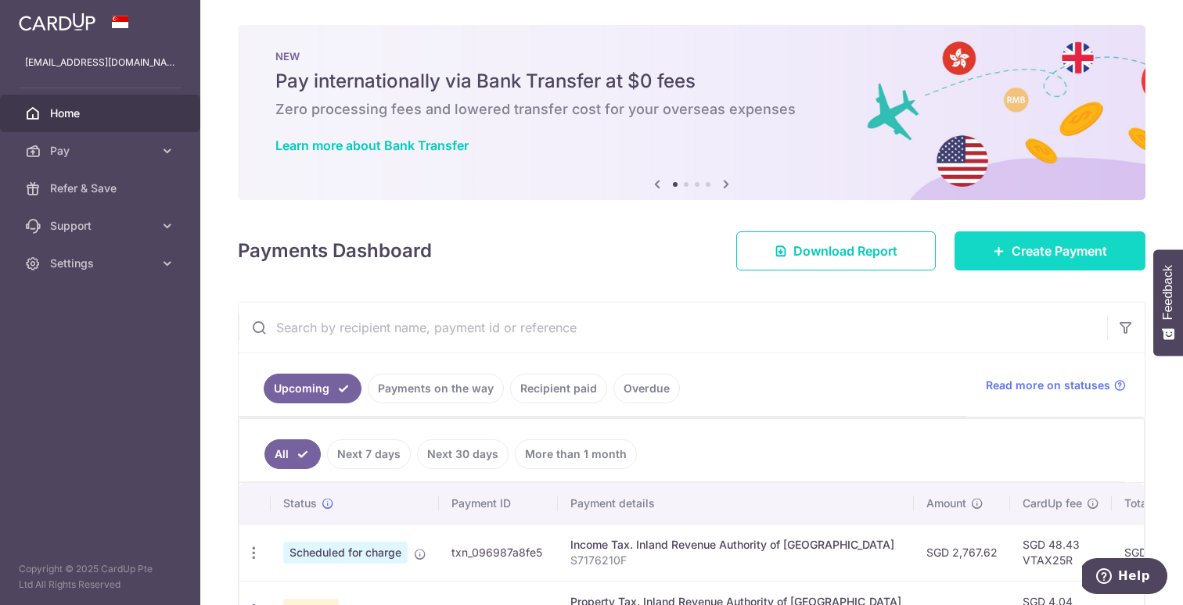
click at [1041, 250] on span "Create Payment" at bounding box center [1058, 251] width 95 height 19
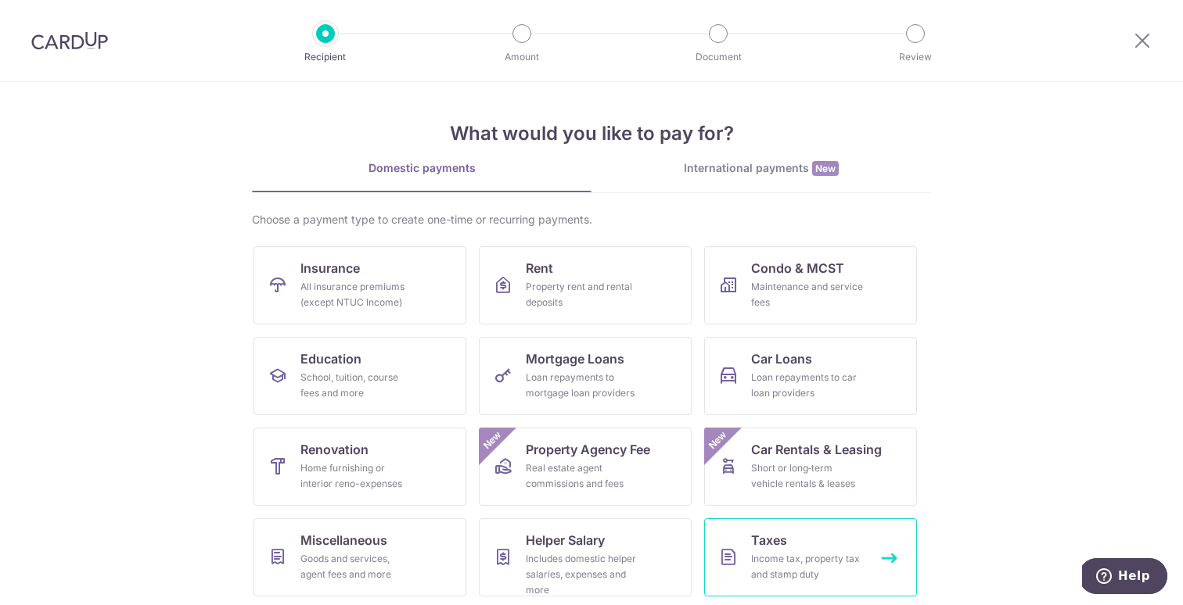
click at [782, 545] on span "Taxes" at bounding box center [769, 540] width 36 height 19
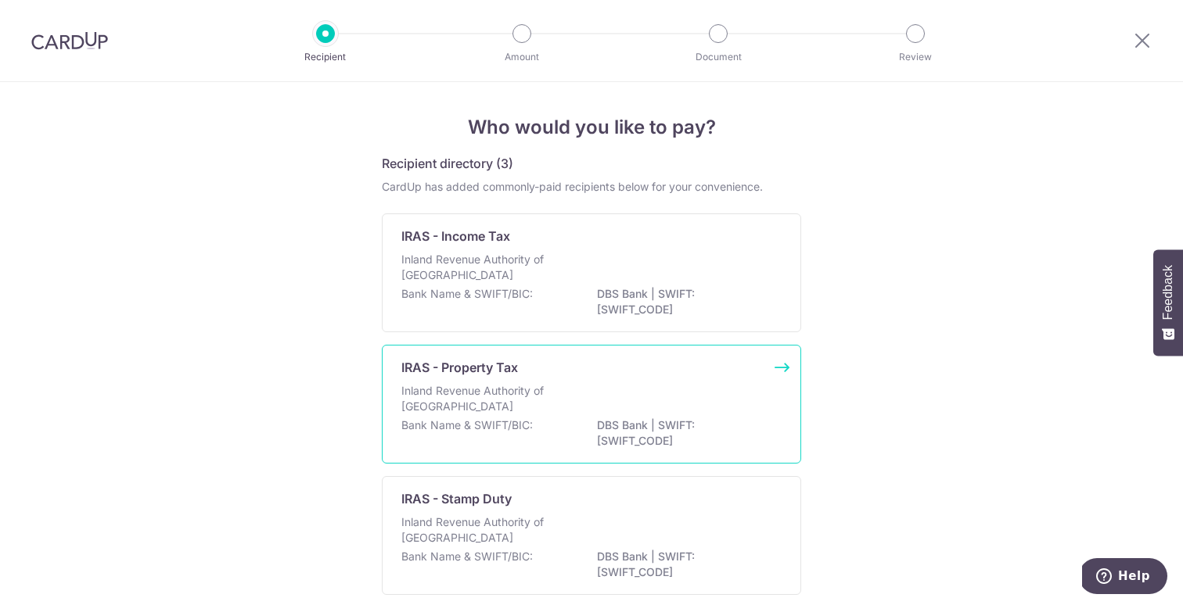
click at [544, 377] on div "IRAS - Property Tax Inland Revenue Authority of [GEOGRAPHIC_DATA] Bank Name & S…" at bounding box center [591, 404] width 419 height 119
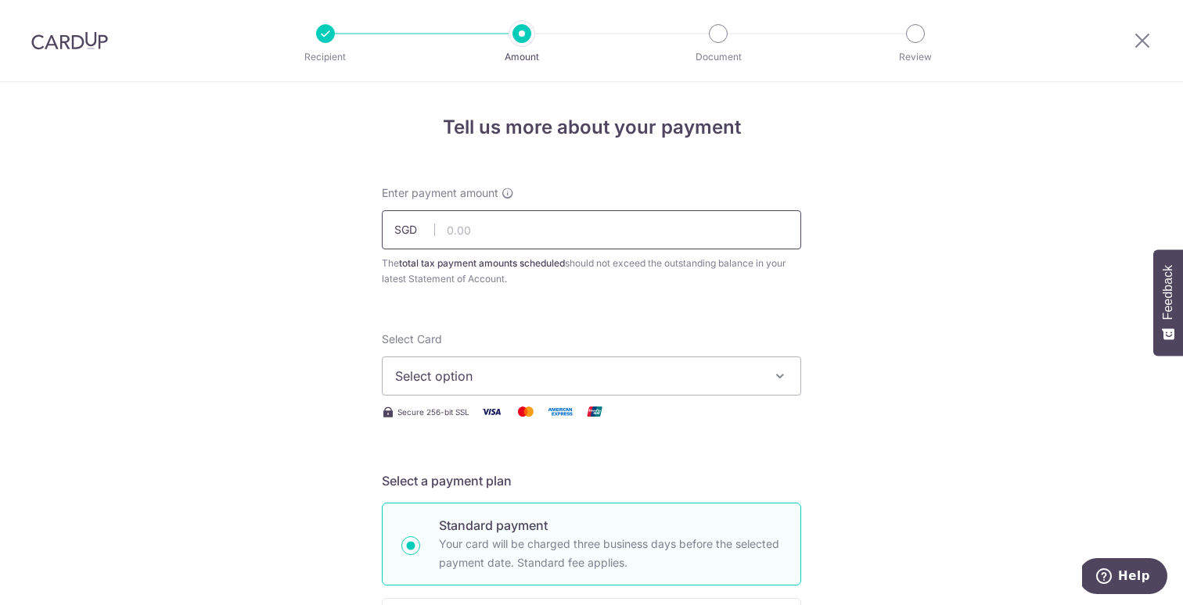
click at [499, 235] on input "text" at bounding box center [591, 229] width 419 height 39
paste input "235.45"
type input "235.45"
click at [464, 370] on span "Select option" at bounding box center [577, 376] width 364 height 19
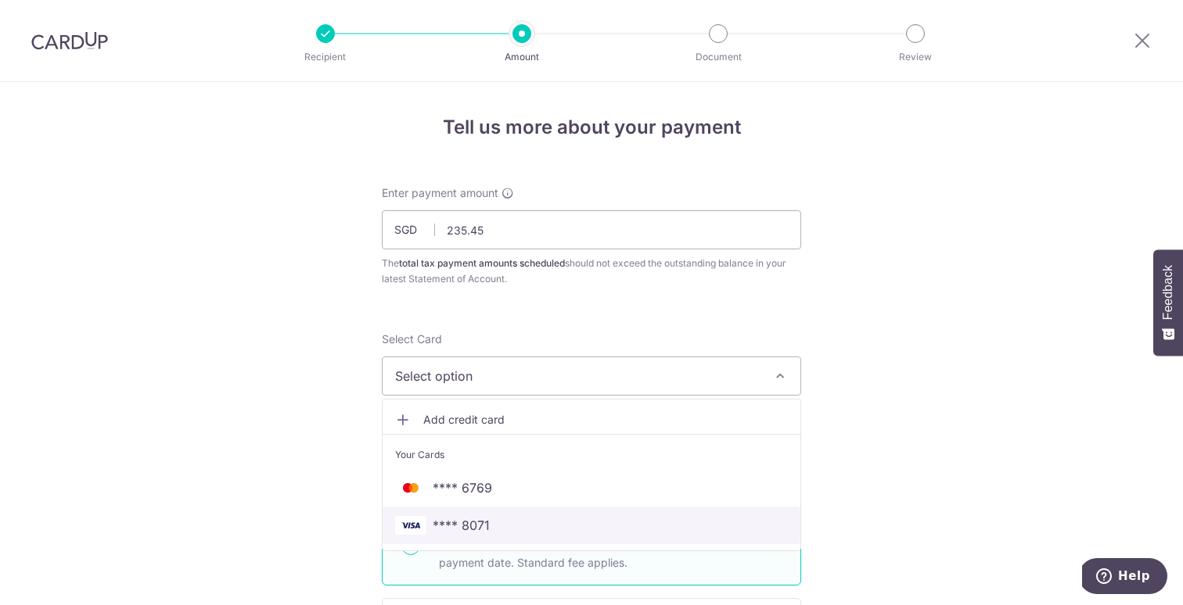
click at [462, 517] on span "**** 8071" at bounding box center [461, 525] width 57 height 19
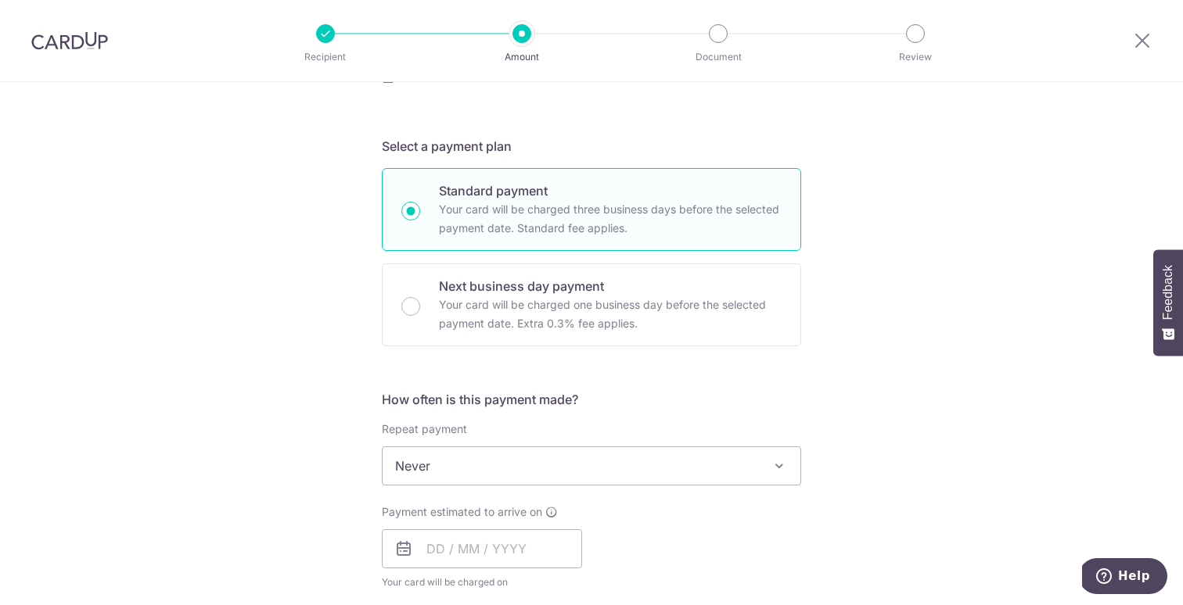
scroll to position [336, 0]
click at [612, 472] on span "Never" at bounding box center [591, 465] width 418 height 38
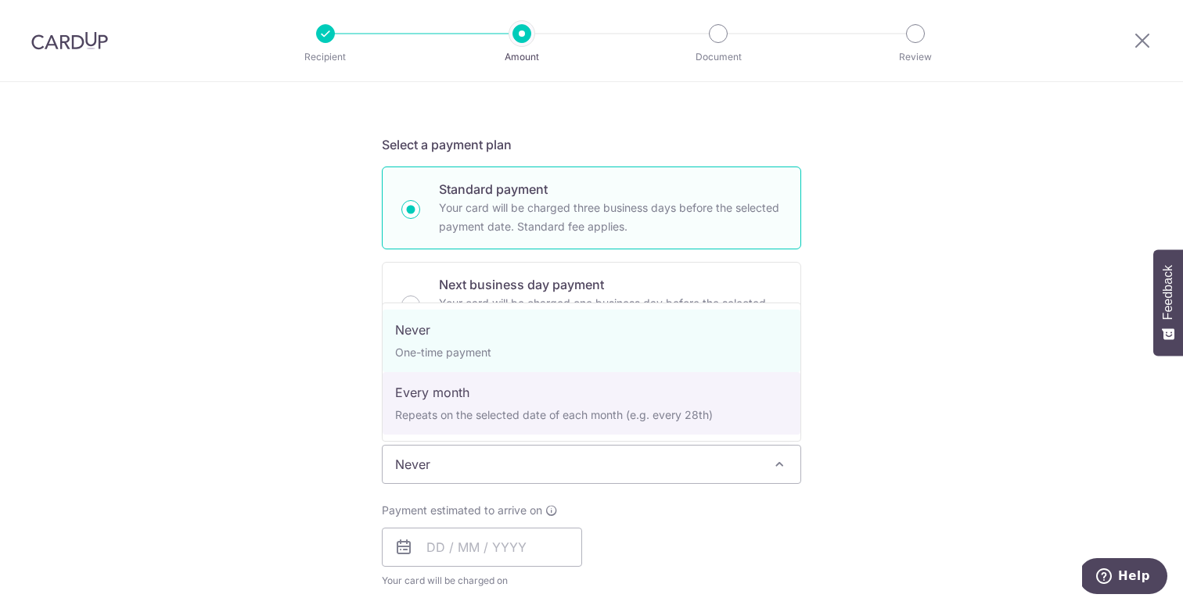
select select "3"
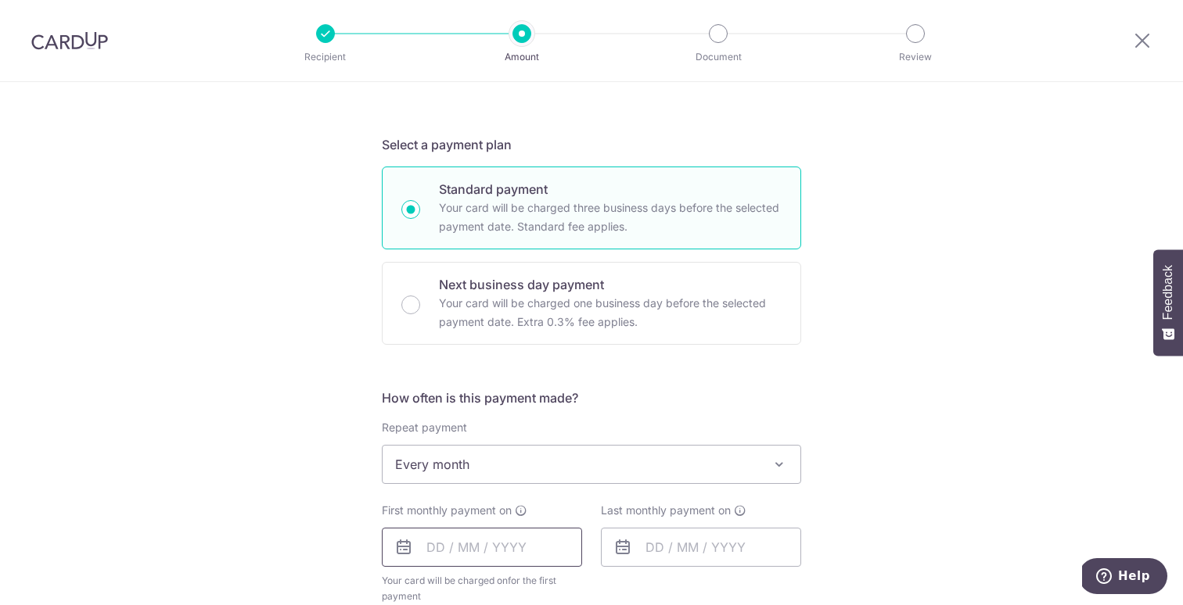
click at [493, 547] on input "text" at bounding box center [482, 547] width 200 height 39
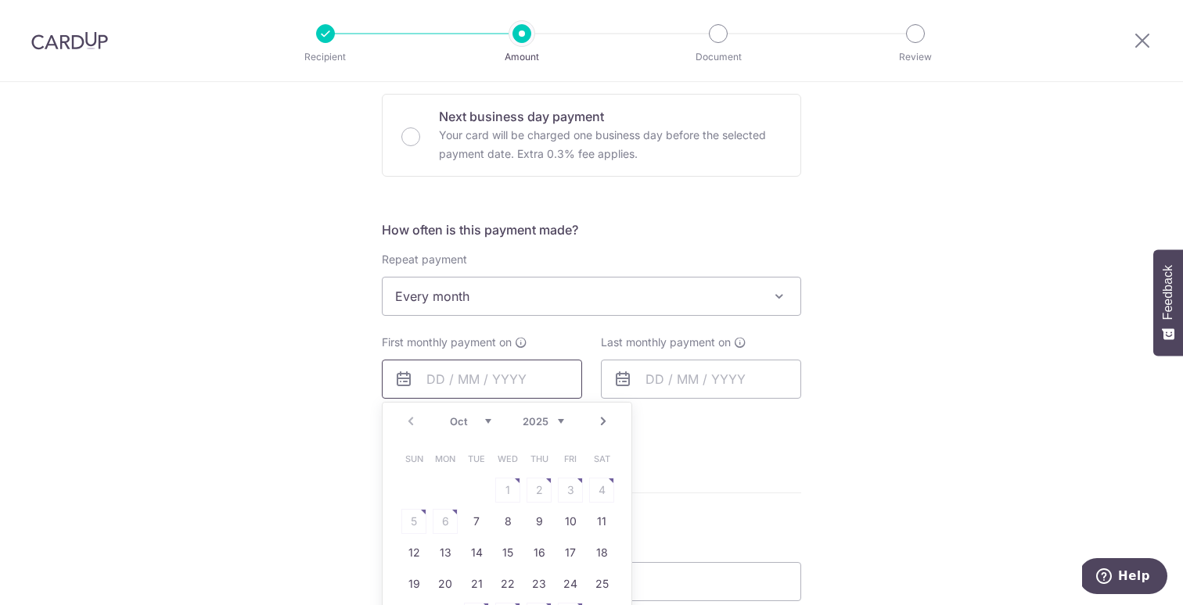
scroll to position [508, 0]
click at [414, 549] on link "12" at bounding box center [413, 549] width 25 height 25
type input "[DATE]"
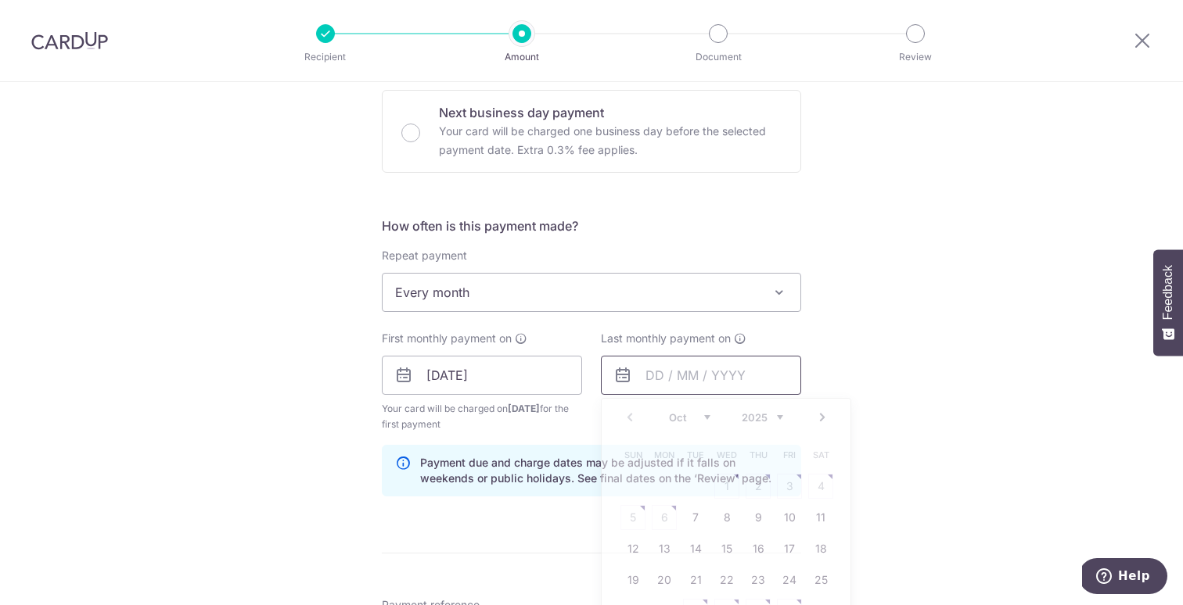
click at [680, 372] on input "text" at bounding box center [701, 375] width 200 height 39
click at [697, 417] on select "Oct Nov Dec" at bounding box center [689, 417] width 41 height 13
click at [795, 517] on link "12" at bounding box center [789, 517] width 25 height 25
type input "[DATE]"
click at [962, 470] on div "Tell us more about your payment Enter payment amount SGD 235.45 235.45 The tota…" at bounding box center [591, 340] width 1183 height 1532
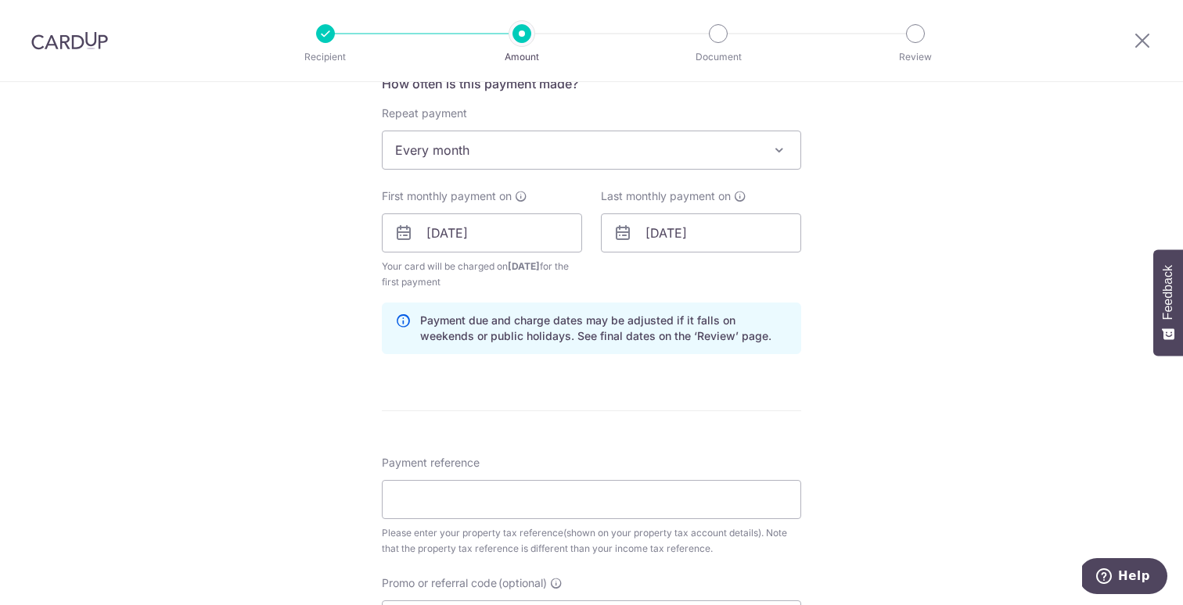
scroll to position [680, 0]
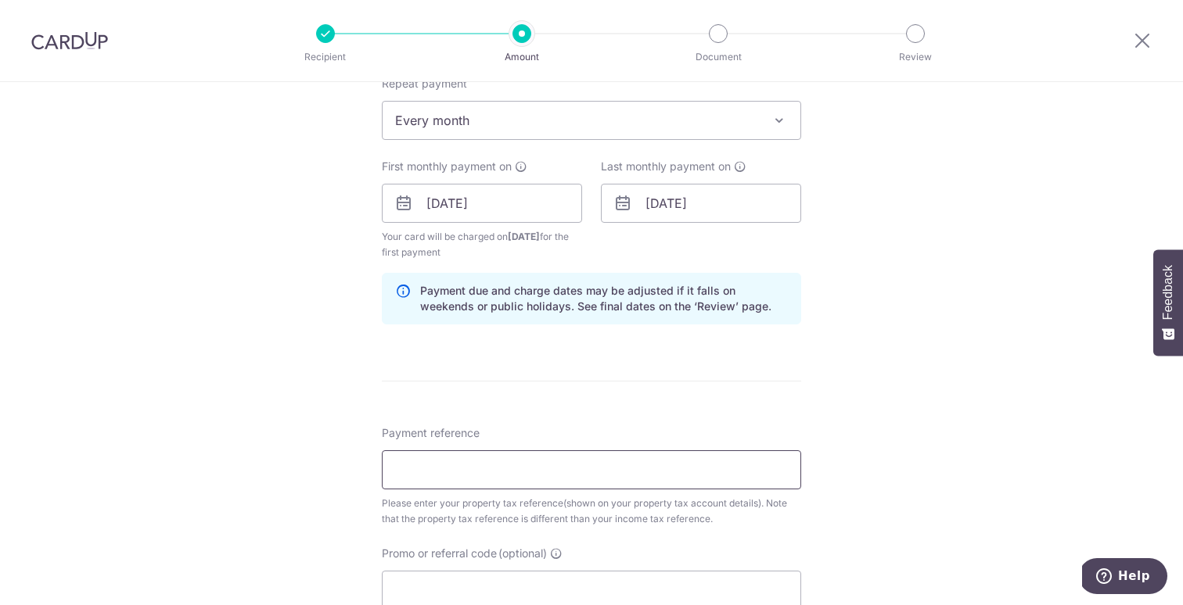
click at [587, 465] on input "Payment reference" at bounding box center [591, 470] width 419 height 39
paste input "4477289E"
type input "4477289E"
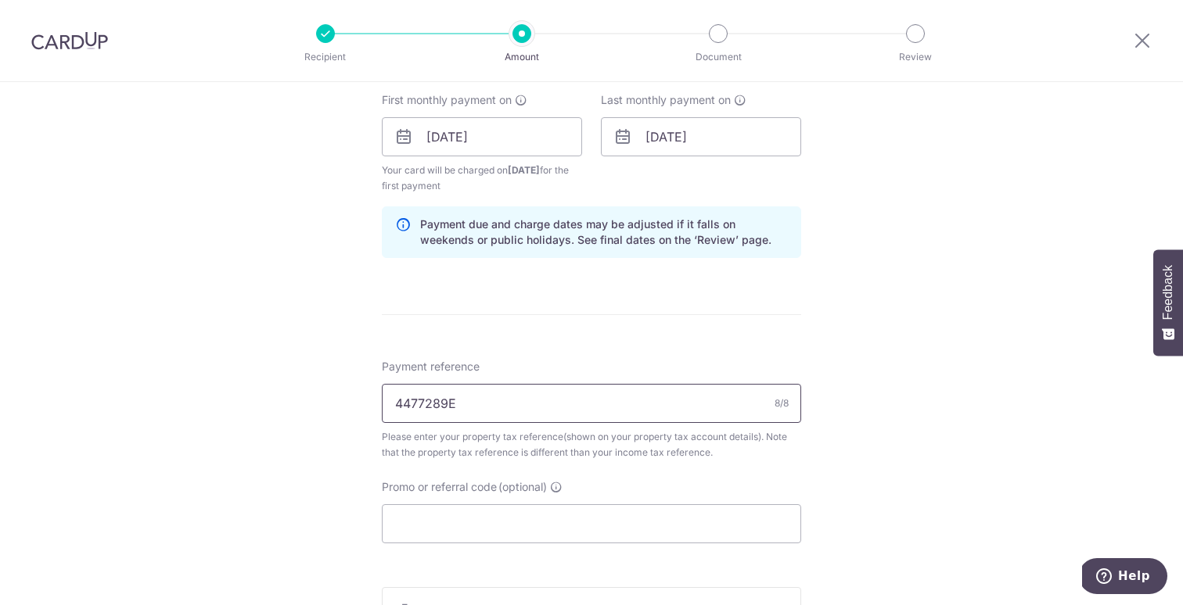
scroll to position [758, 0]
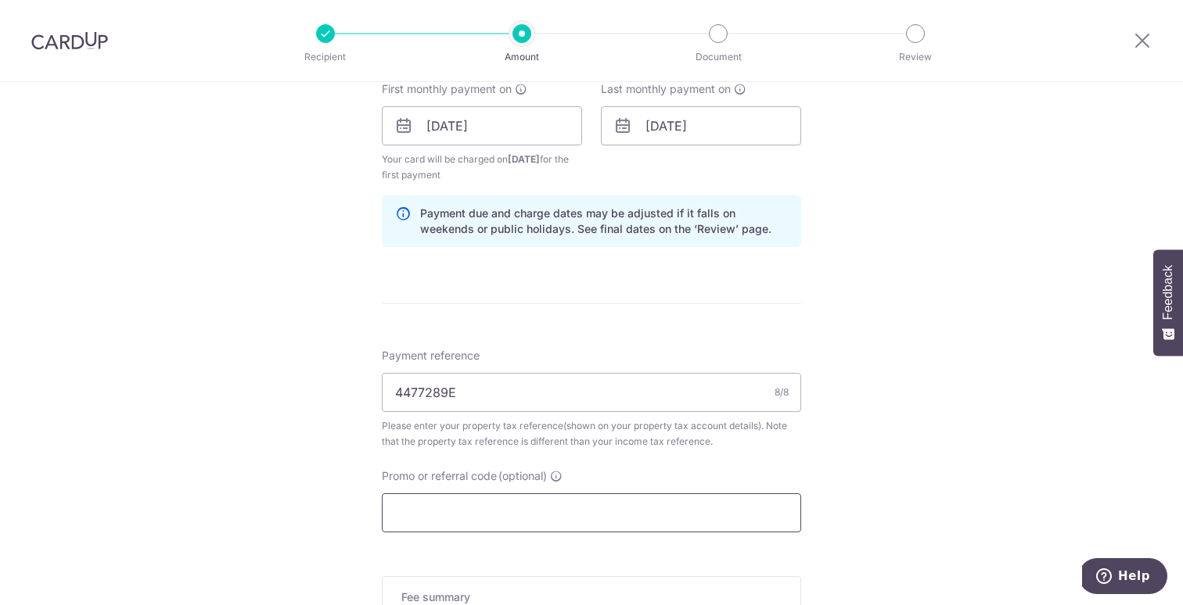
click at [415, 501] on input "Promo or referral code (optional)" at bounding box center [591, 513] width 419 height 39
paste input "3HOME25R"
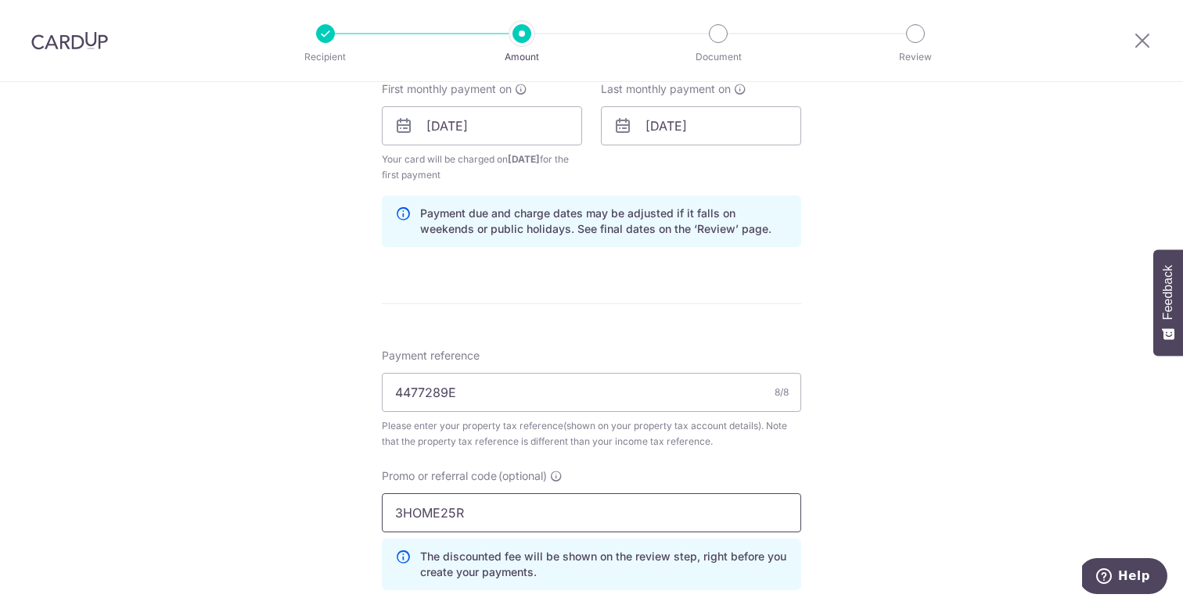
type input "3HOME25R"
click at [928, 444] on div "Tell us more about your payment Enter payment amount SGD 235.45 235.45 The tota…" at bounding box center [591, 125] width 1183 height 1603
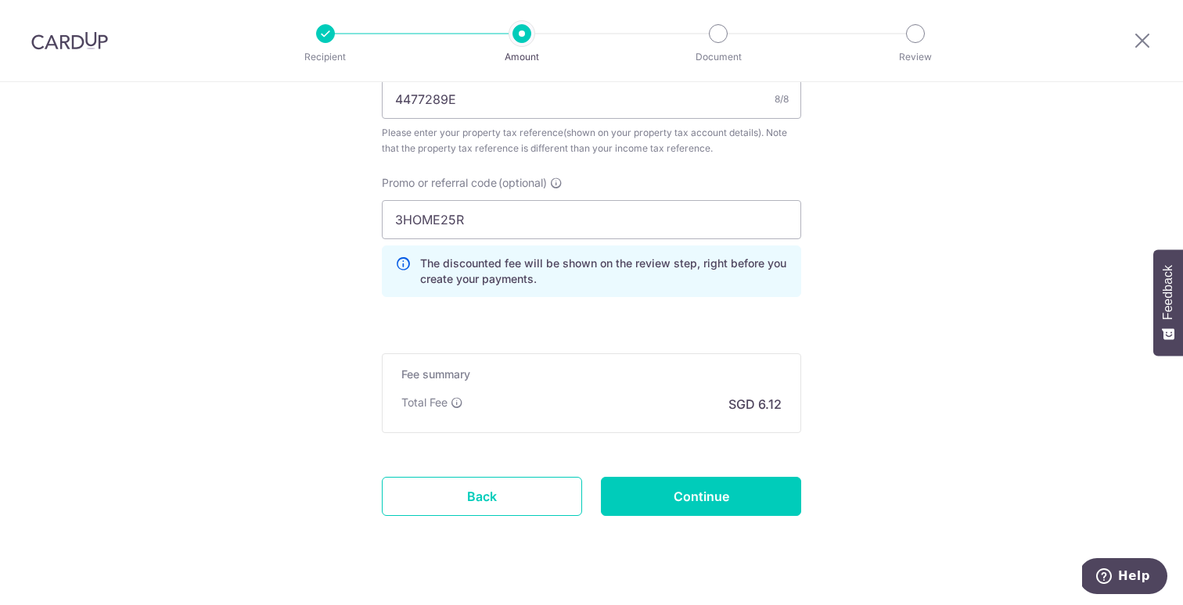
scroll to position [1079, 0]
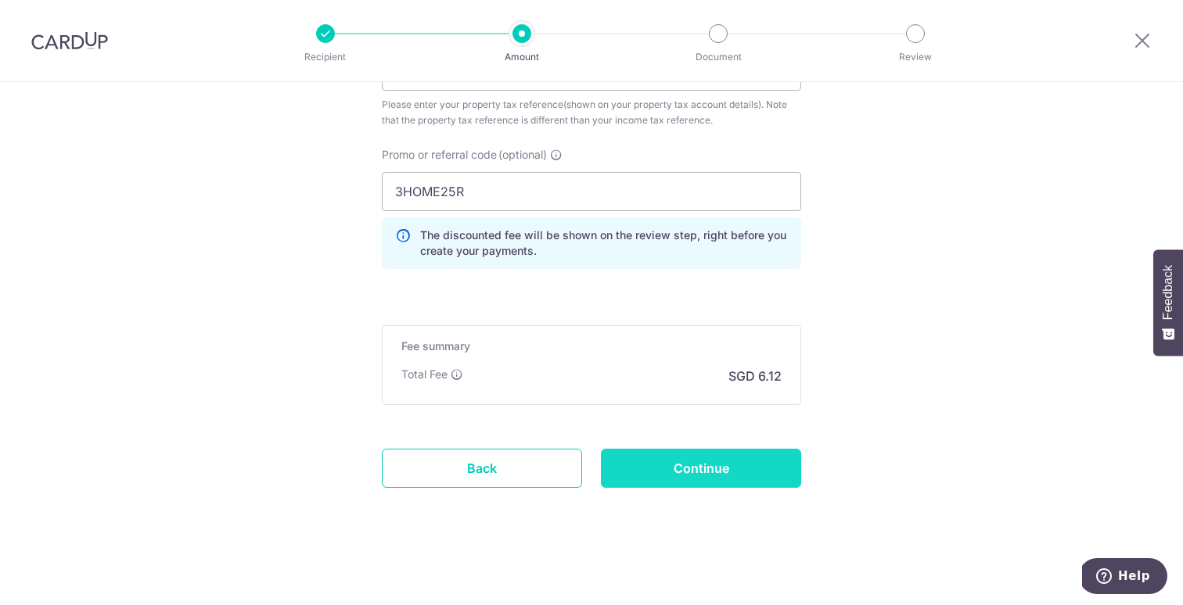
click at [705, 460] on input "Continue" at bounding box center [701, 468] width 200 height 39
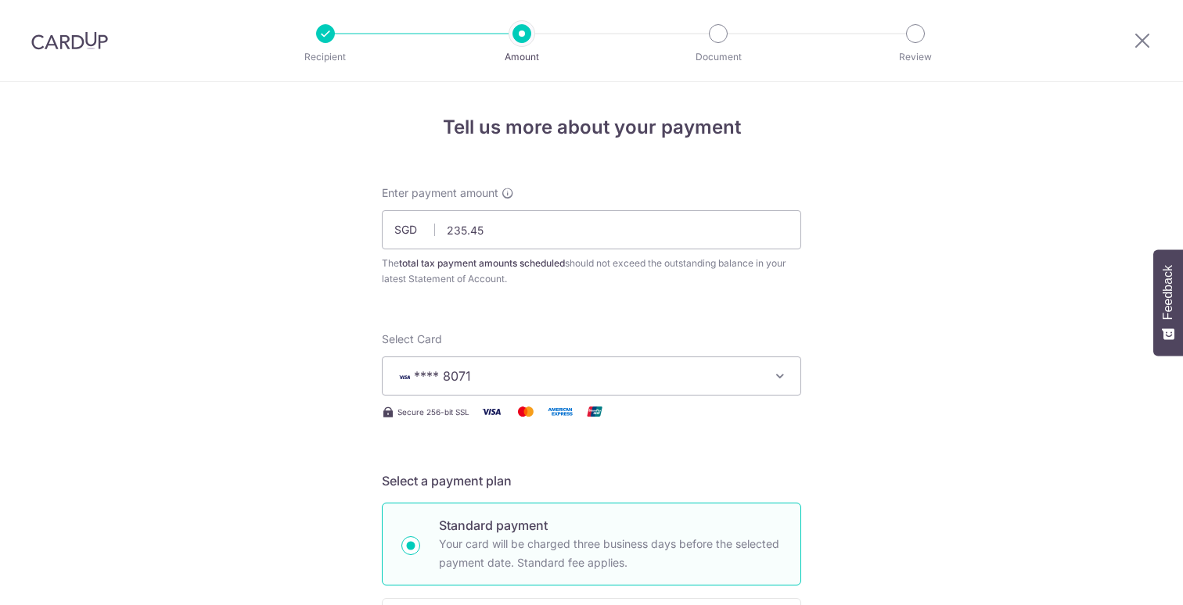
scroll to position [1021, 0]
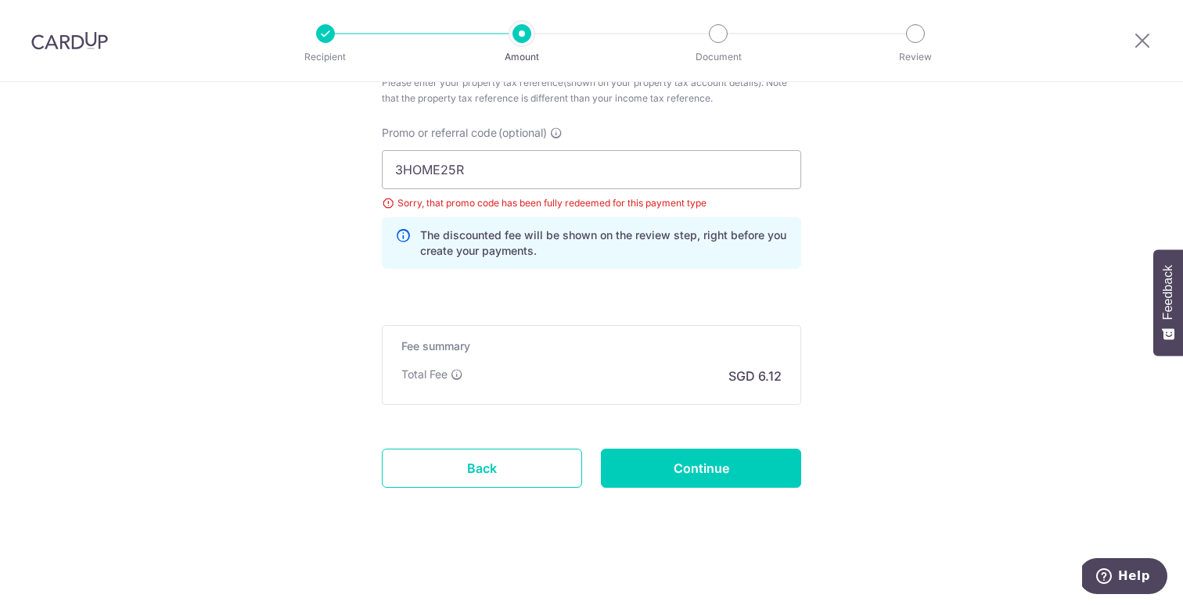
click at [526, 170] on input "3HOME25R" at bounding box center [591, 169] width 419 height 39
click at [411, 172] on input "3HOME25R" at bounding box center [591, 169] width 419 height 39
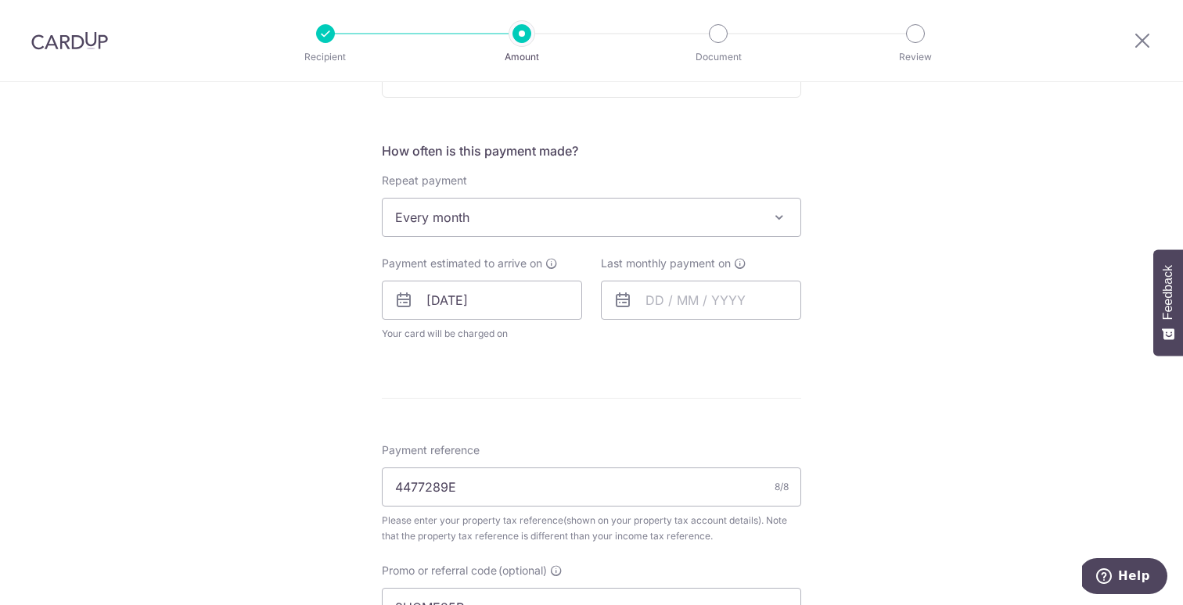
scroll to position [587, 0]
click at [695, 299] on input "text" at bounding box center [701, 297] width 200 height 39
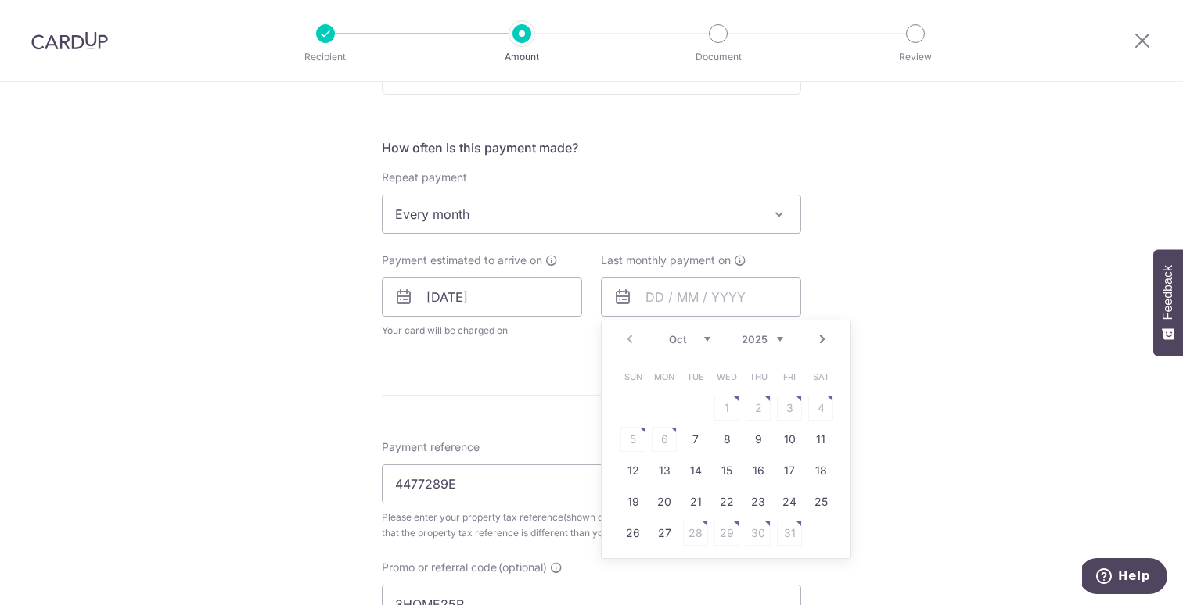
click at [711, 339] on div "Oct Nov Dec 2025 2026" at bounding box center [726, 339] width 114 height 13
click at [702, 339] on select "Oct Nov Dec" at bounding box center [689, 339] width 41 height 13
click at [788, 441] on link "12" at bounding box center [789, 439] width 25 height 25
type input "[DATE]"
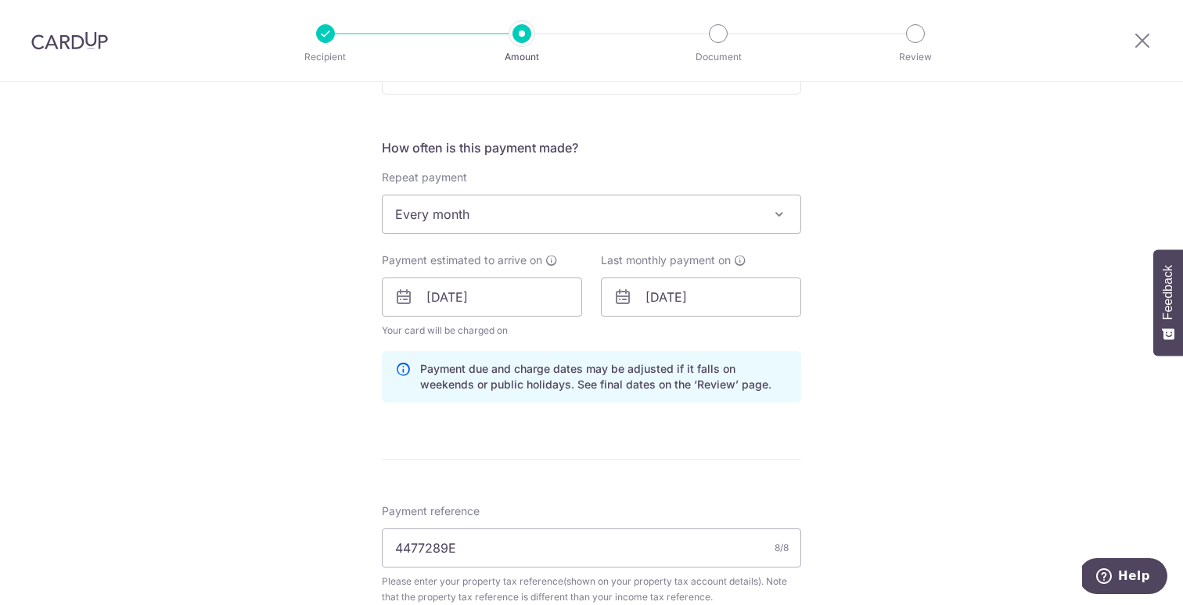
click at [834, 435] on div "Tell us more about your payment Enter payment amount SGD 235.45 235.45 The tota…" at bounding box center [591, 300] width 1183 height 1609
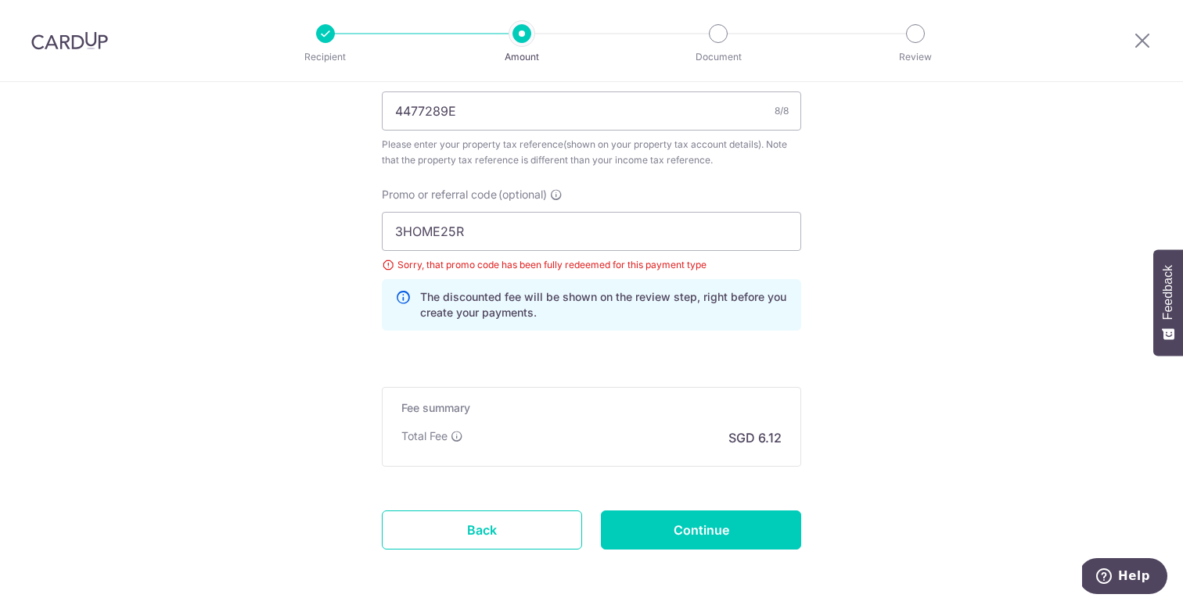
scroll to position [1044, 0]
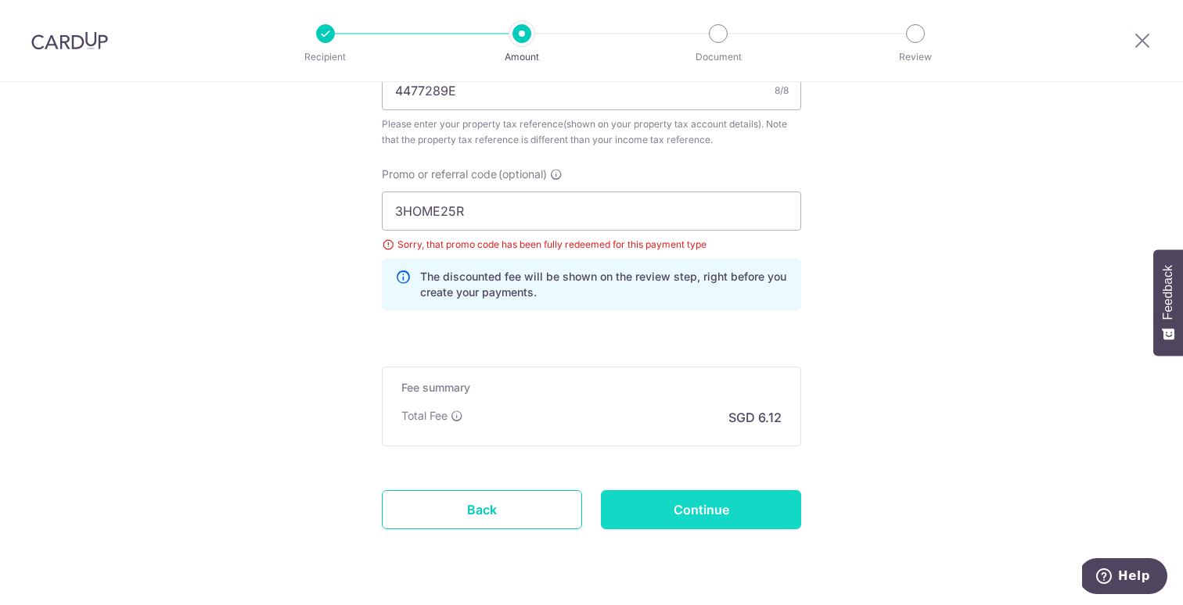
click at [693, 508] on input "Continue" at bounding box center [701, 509] width 200 height 39
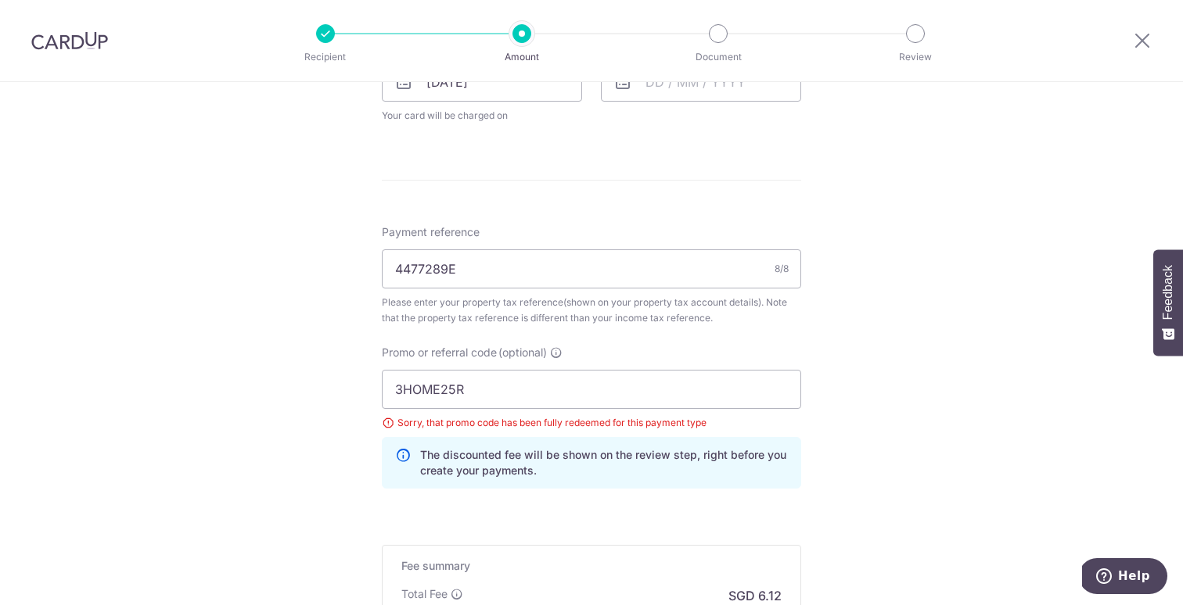
scroll to position [802, 0]
click at [433, 391] on input "3HOME25R" at bounding box center [591, 388] width 419 height 39
paste input "1.85"
type input "1"
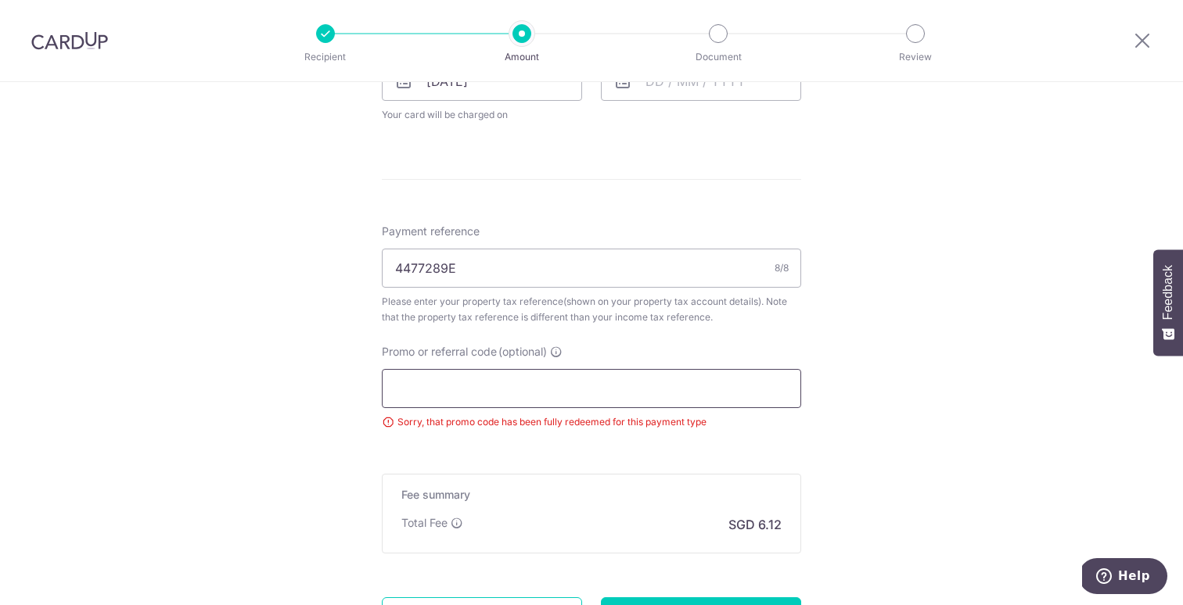
paste input "REC185"
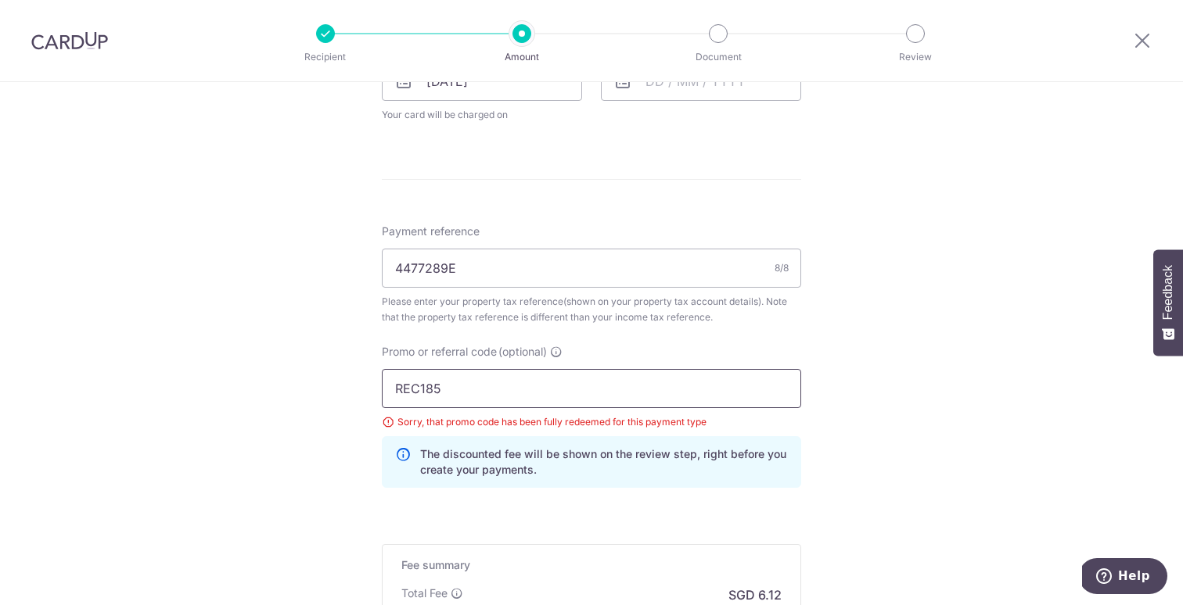
type input "REC185"
click at [921, 465] on div "Tell us more about your payment Enter payment amount SGD 235.45 235.45 The tota…" at bounding box center [591, 52] width 1183 height 1545
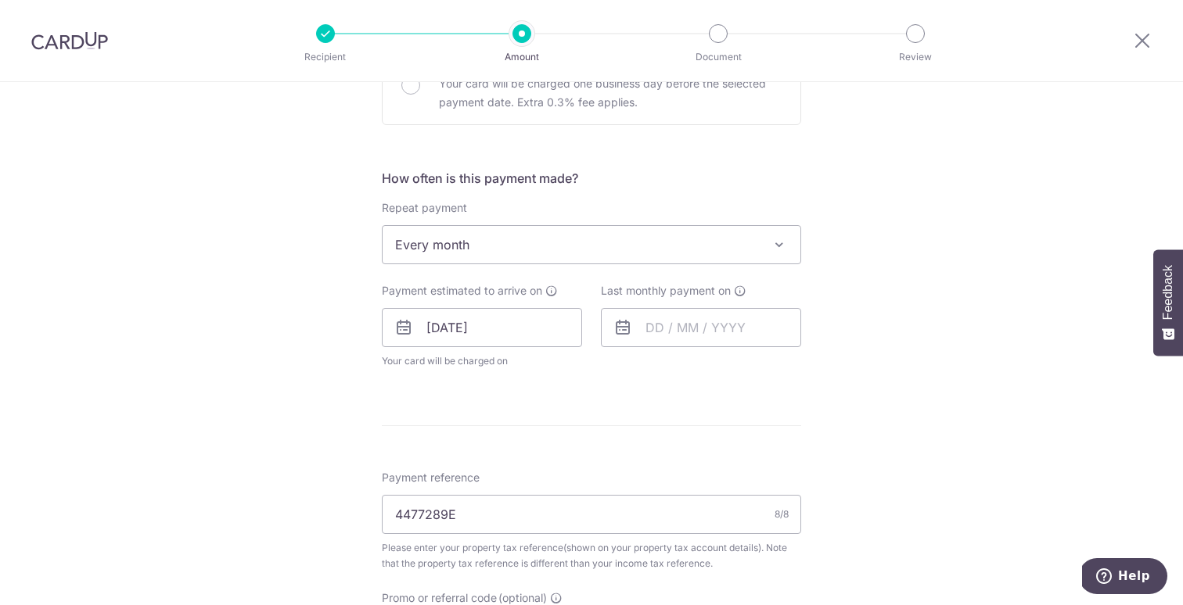
scroll to position [539, 0]
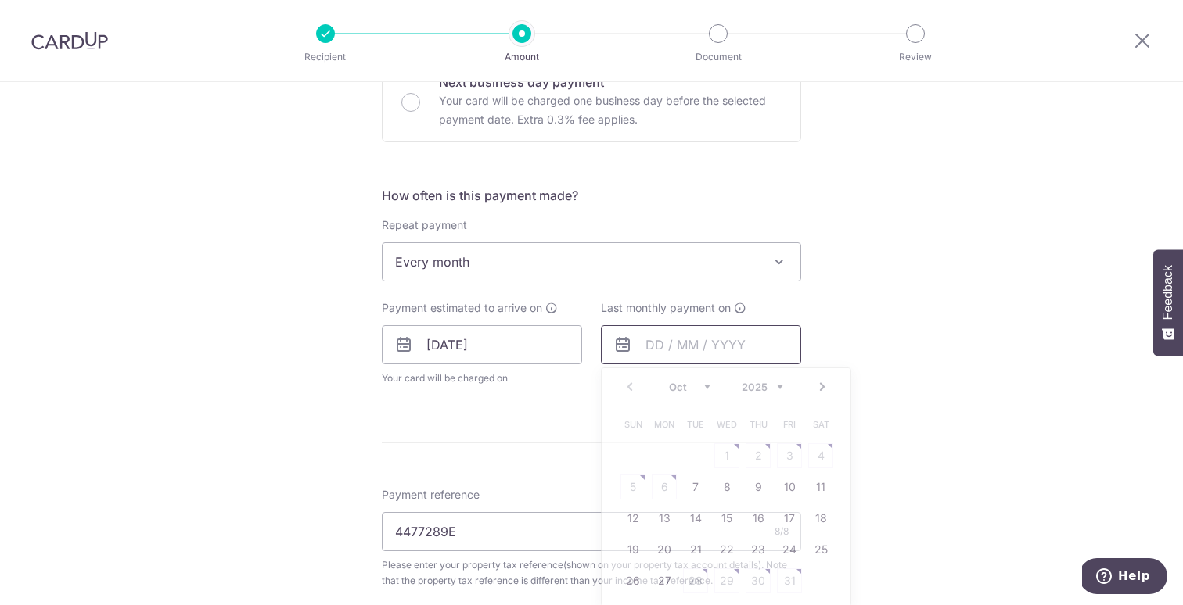
click at [661, 351] on input "text" at bounding box center [701, 344] width 200 height 39
click at [699, 386] on select "Oct Nov Dec" at bounding box center [689, 387] width 41 height 13
click at [790, 492] on link "12" at bounding box center [789, 487] width 25 height 25
type input "12/12/2025"
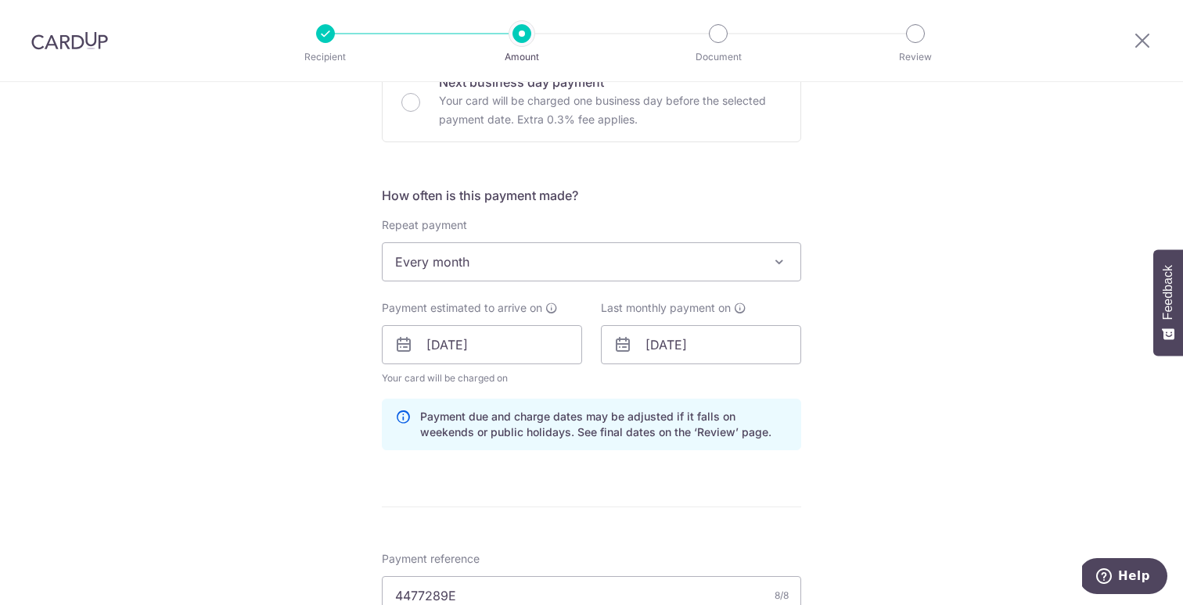
click at [907, 456] on div "Tell us more about your payment Enter payment amount SGD 235.45 235.45 The tota…" at bounding box center [591, 347] width 1183 height 1609
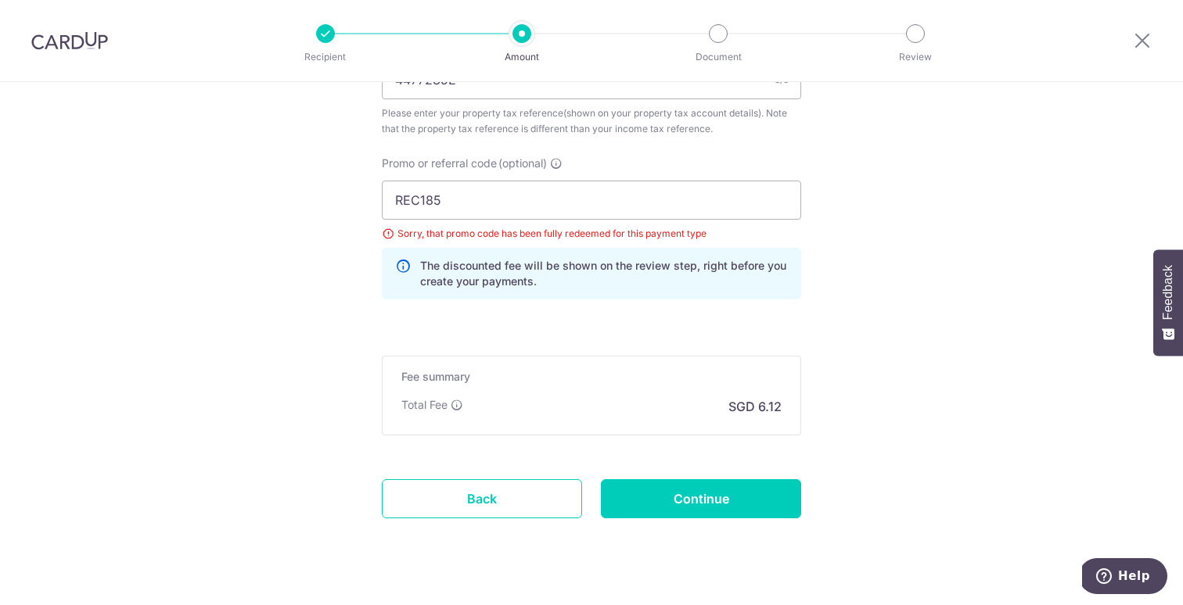
scroll to position [1086, 0]
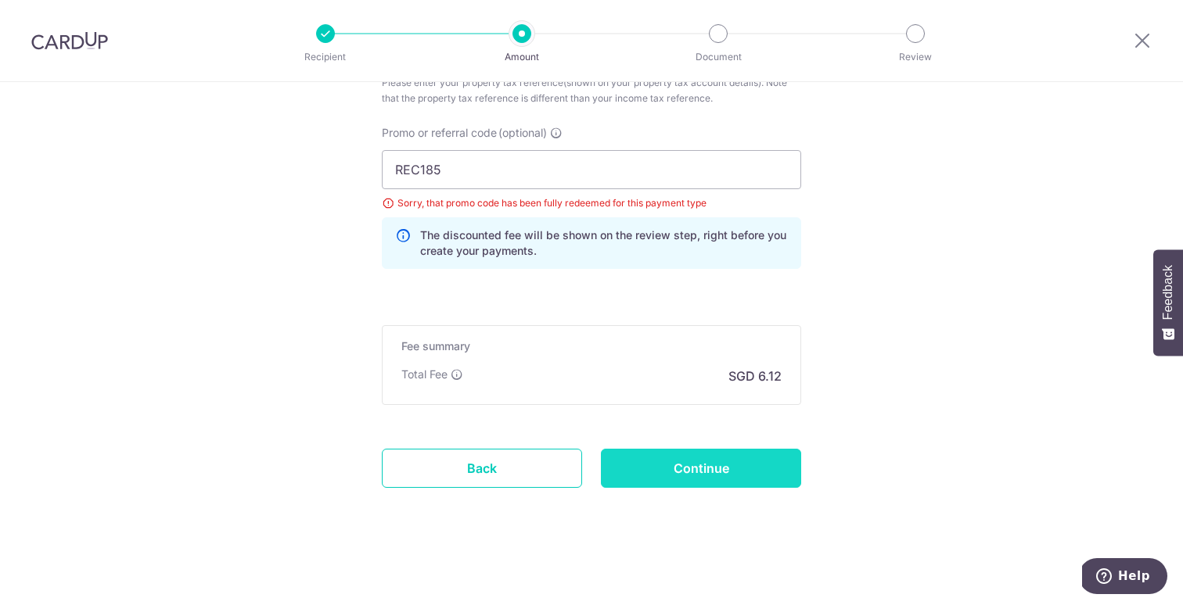
click at [698, 465] on input "Continue" at bounding box center [701, 468] width 200 height 39
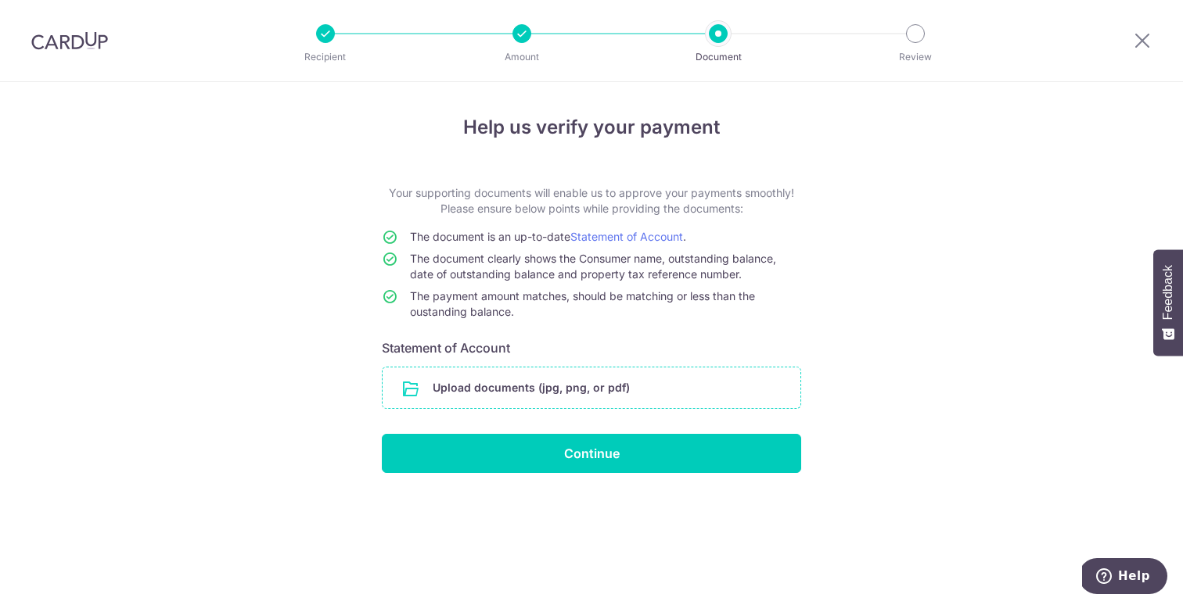
click at [588, 383] on input "file" at bounding box center [591, 388] width 418 height 41
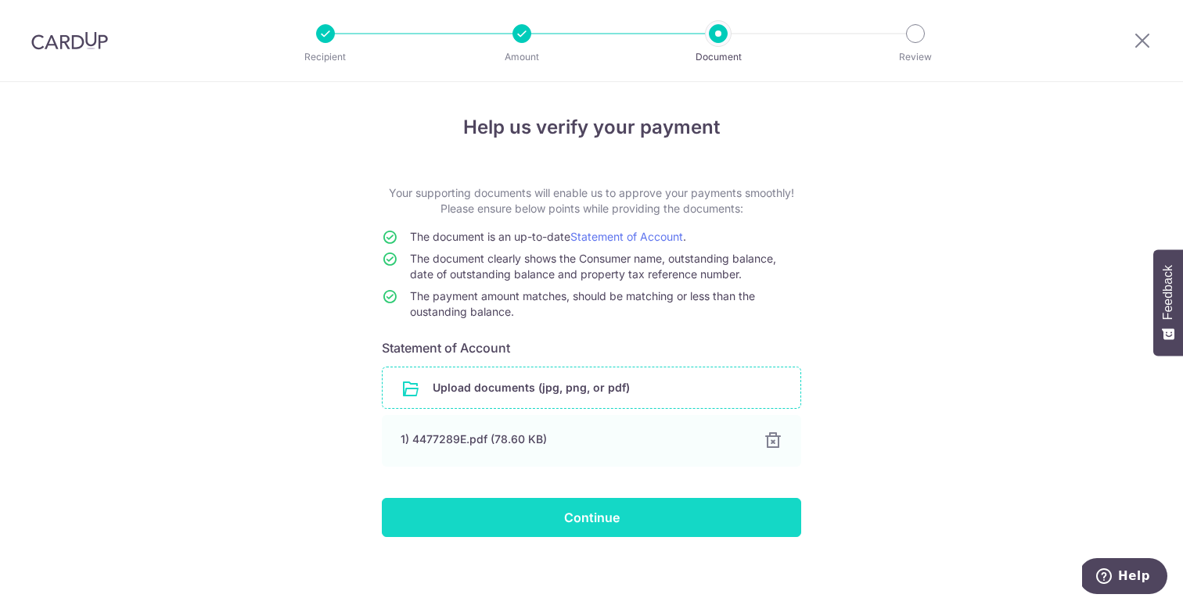
click at [594, 508] on input "Continue" at bounding box center [591, 517] width 419 height 39
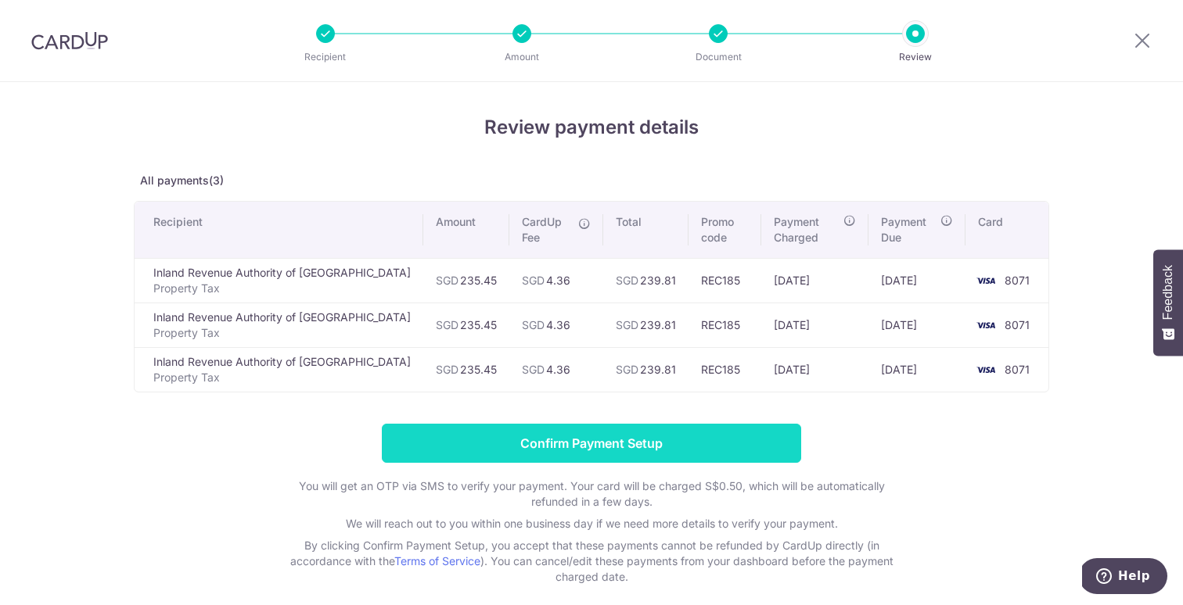
click at [594, 441] on input "Confirm Payment Setup" at bounding box center [591, 443] width 419 height 39
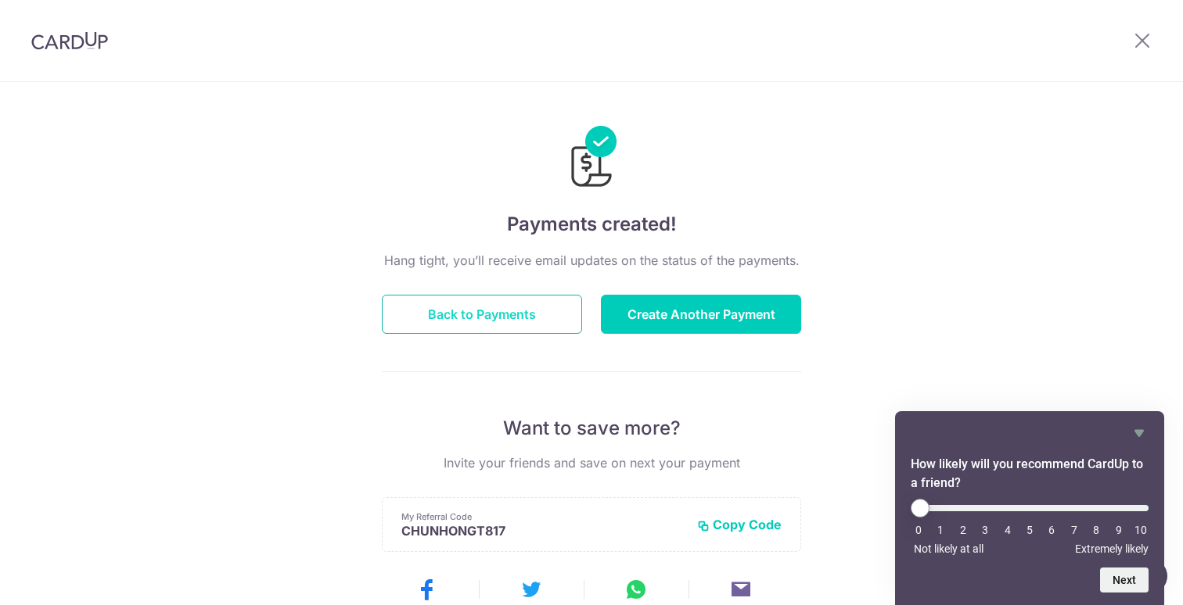
click at [515, 321] on button "Back to Payments" at bounding box center [482, 314] width 200 height 39
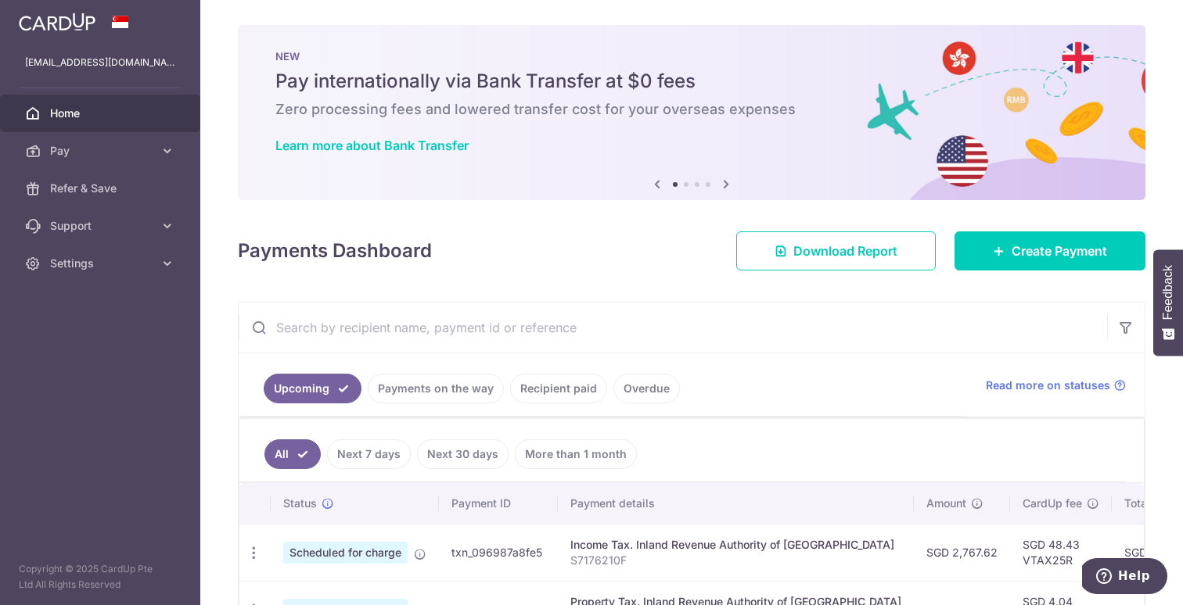
click at [94, 110] on span "Home" at bounding box center [101, 114] width 103 height 16
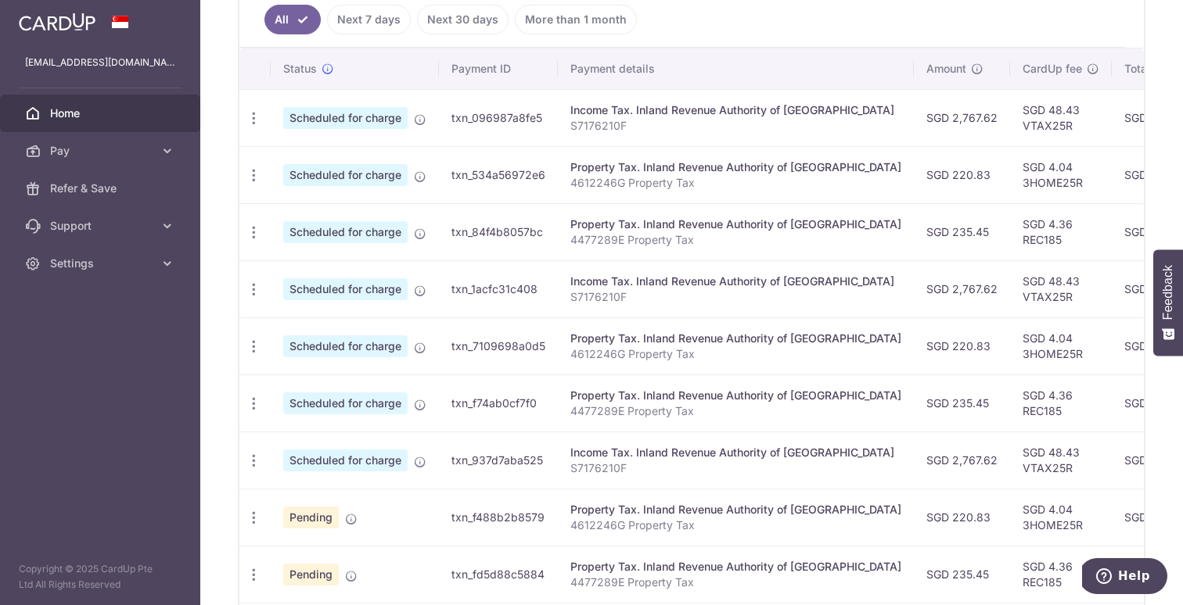
scroll to position [428, 0]
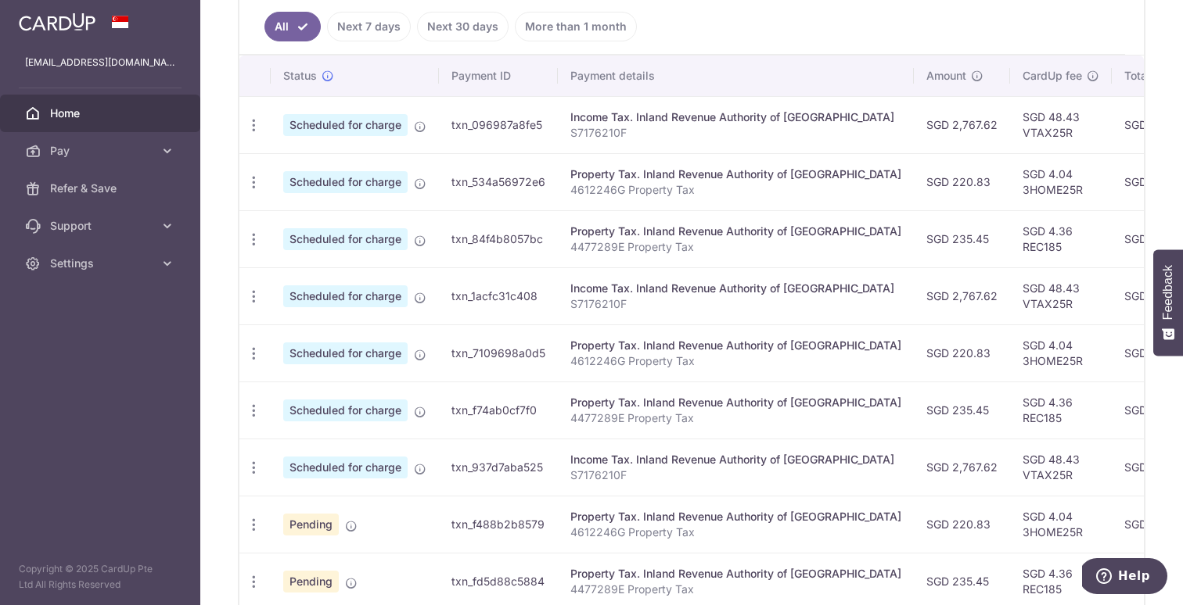
click at [101, 116] on span "Home" at bounding box center [101, 114] width 103 height 16
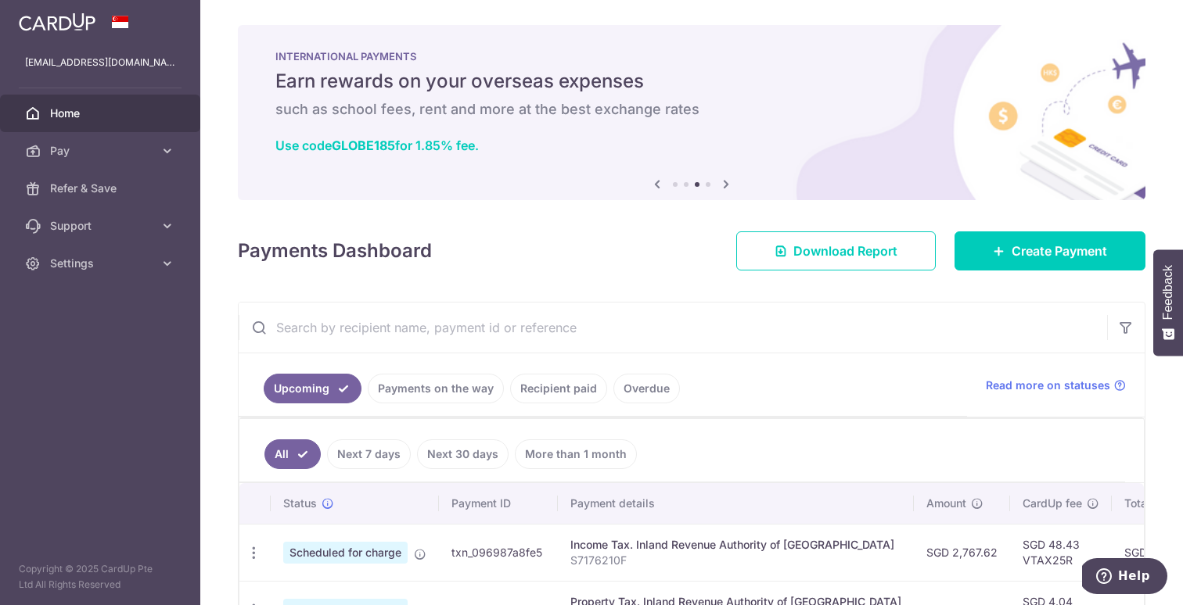
click at [79, 109] on span "Home" at bounding box center [101, 114] width 103 height 16
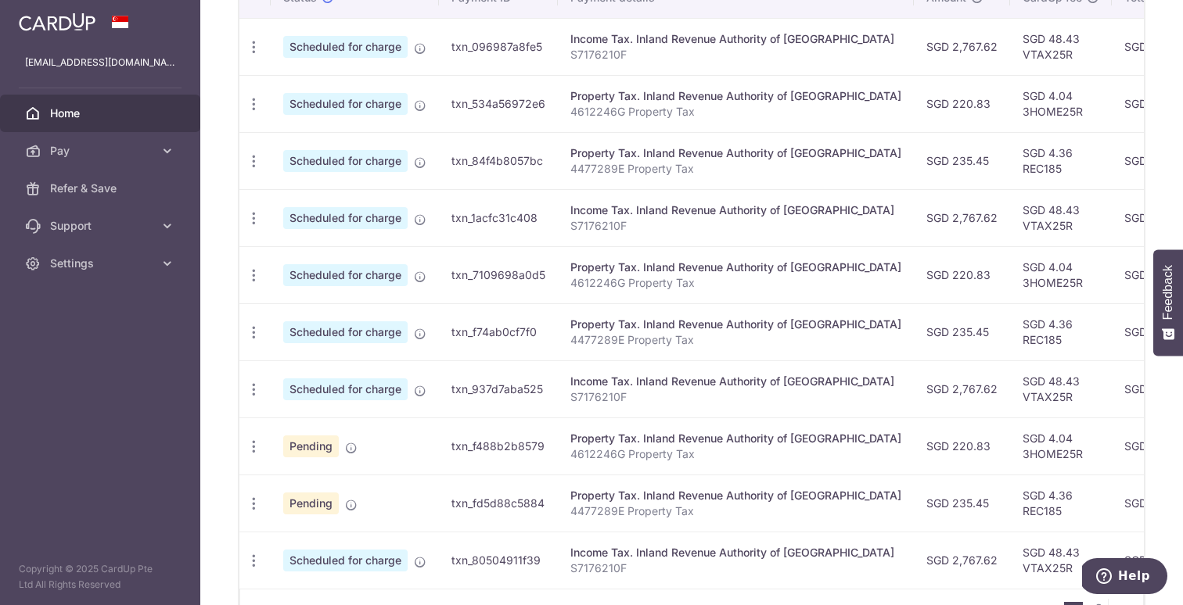
scroll to position [604, 0]
